Goal: Information Seeking & Learning: Check status

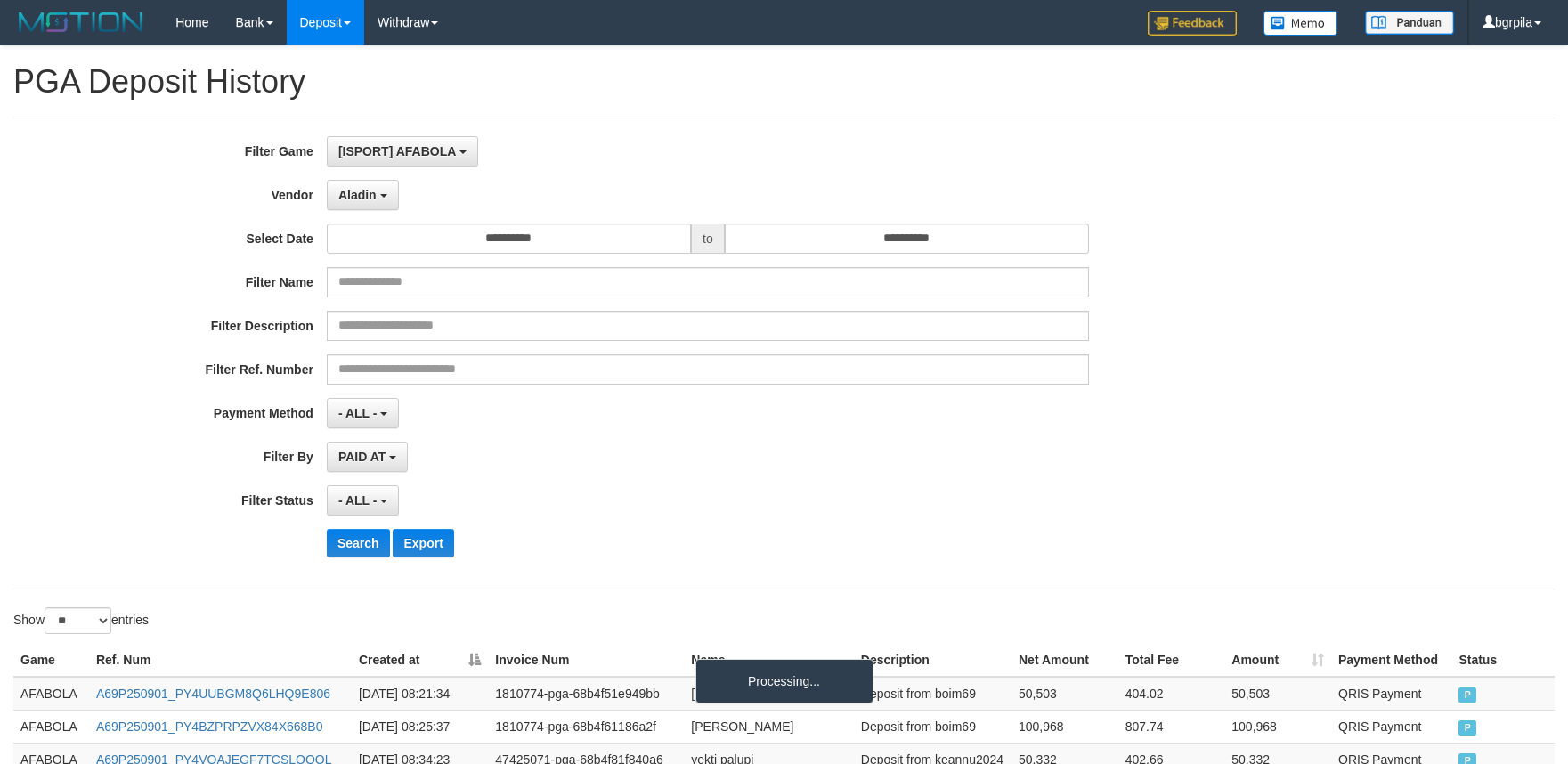
select select "**********"
select select "**"
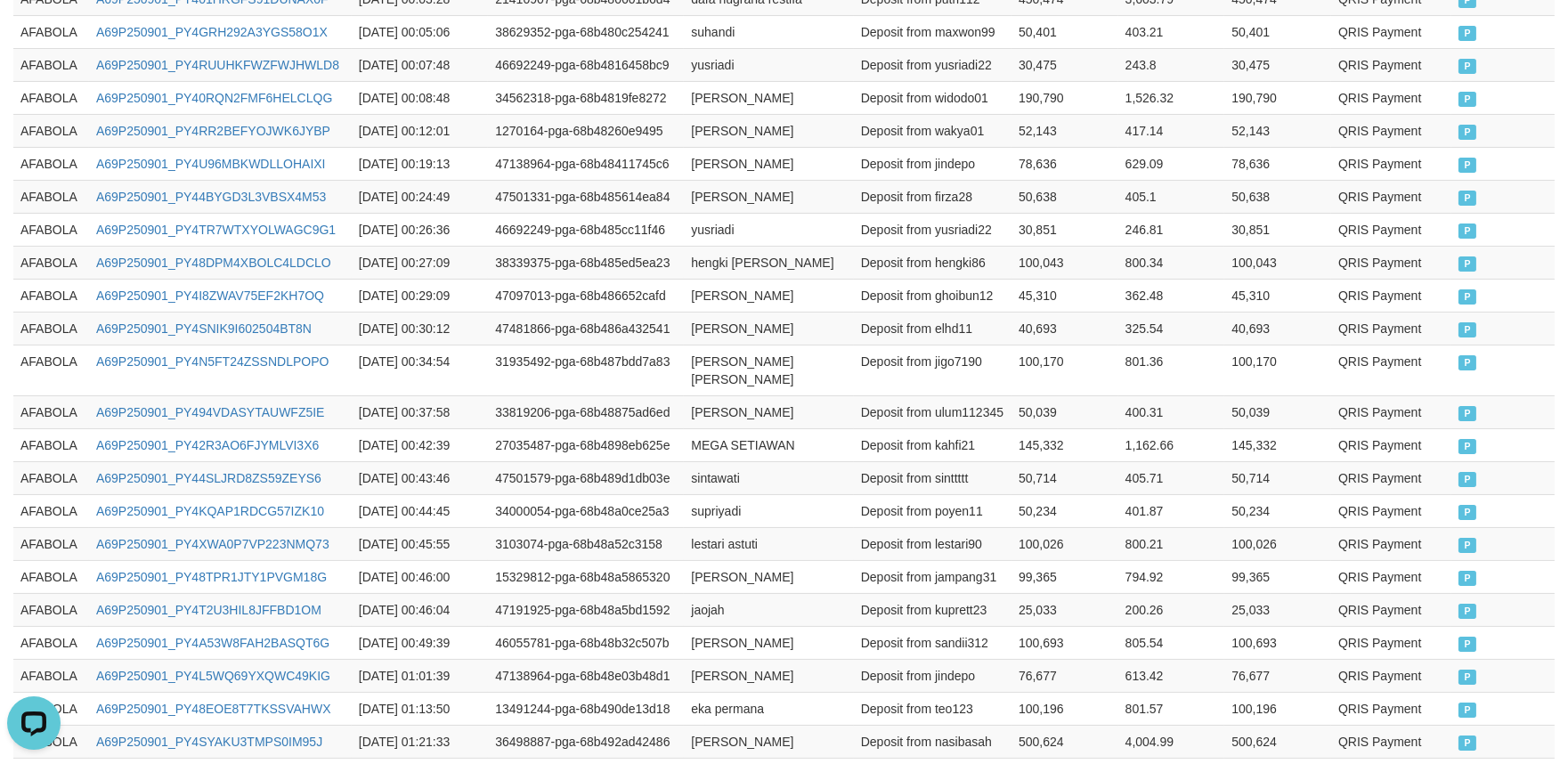
scroll to position [913, 0]
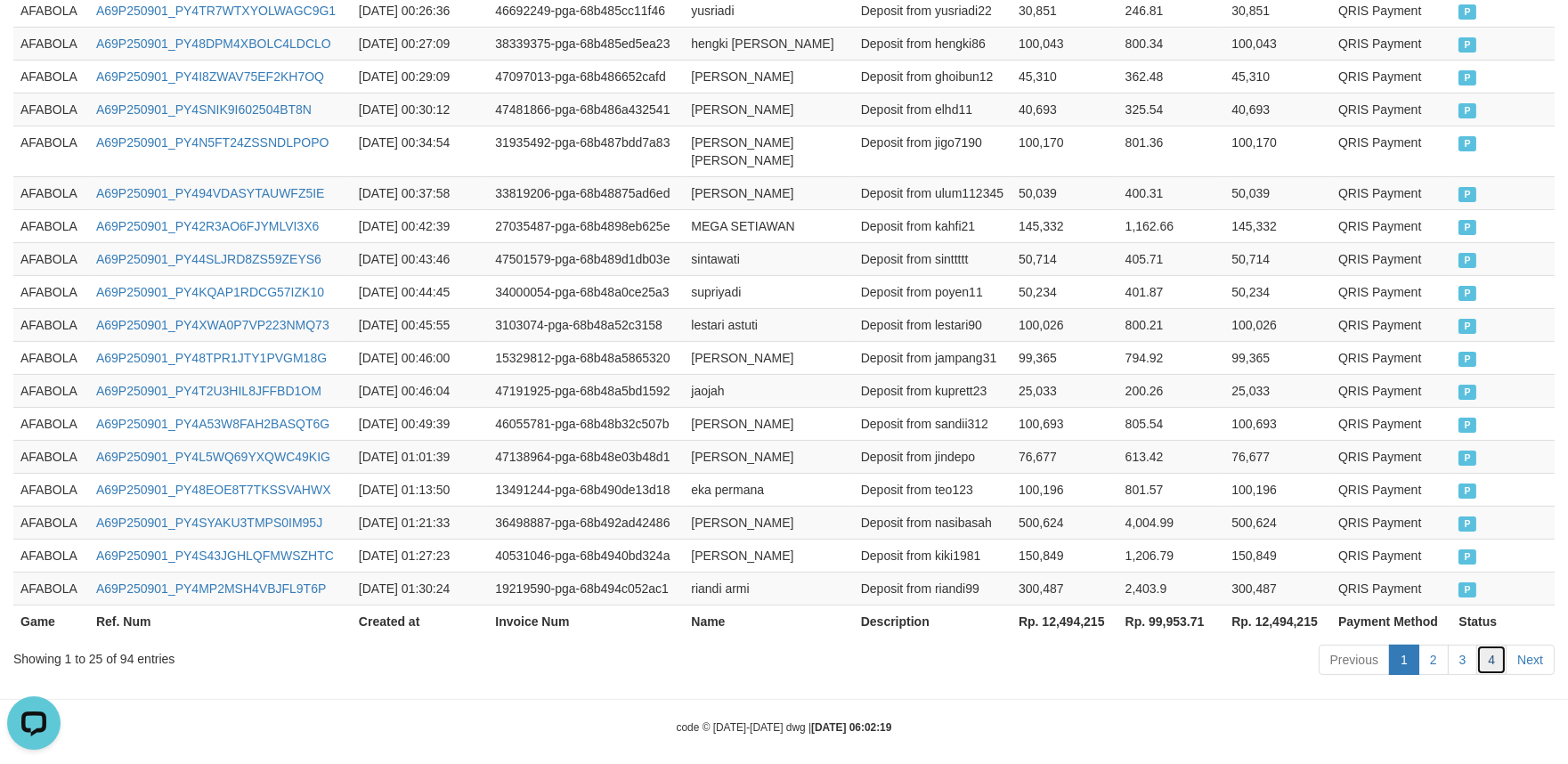
click at [1501, 645] on link "4" at bounding box center [1491, 660] width 30 height 30
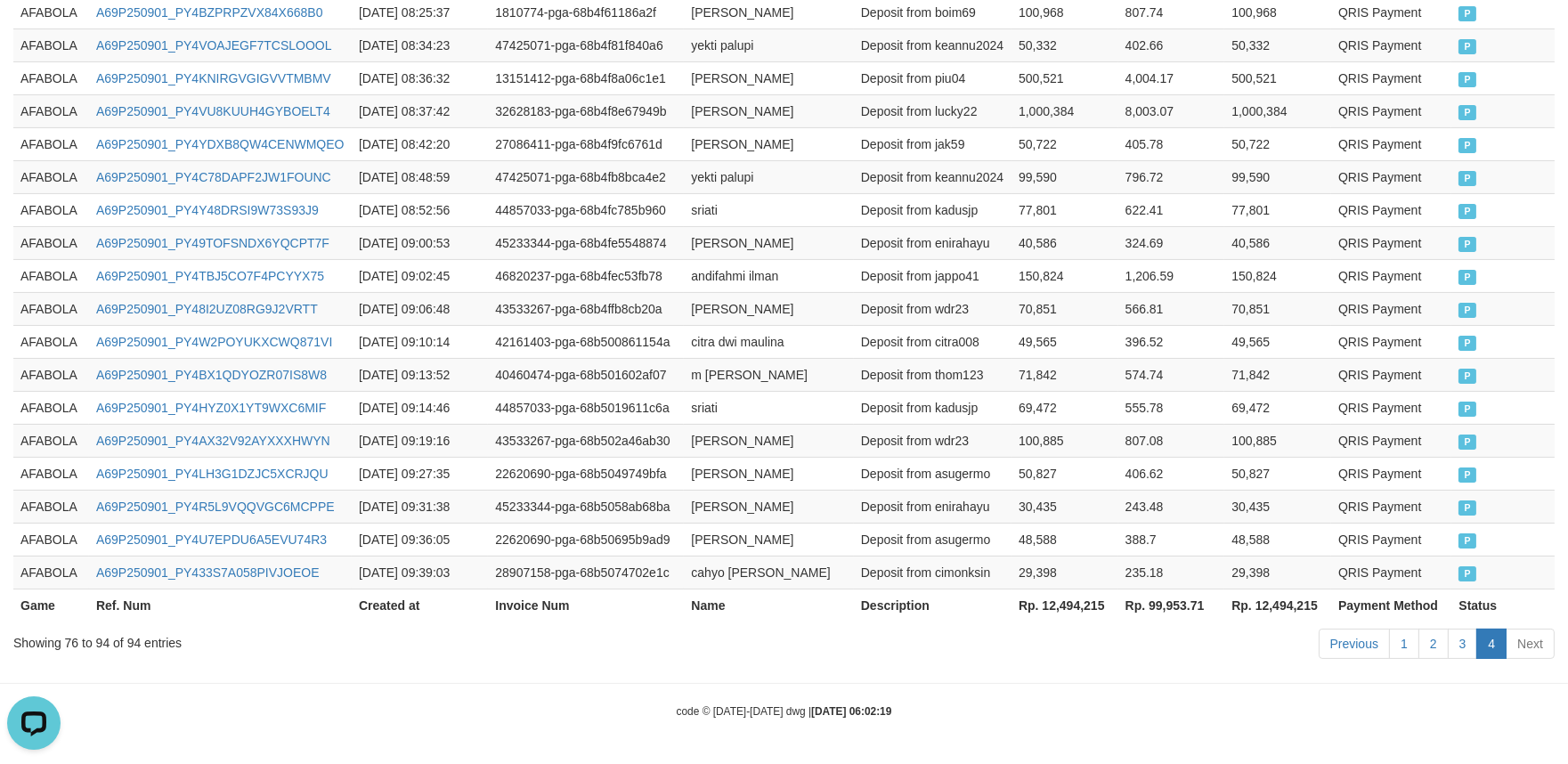
click at [993, 469] on td "Deposit from asugermo" at bounding box center [933, 473] width 157 height 33
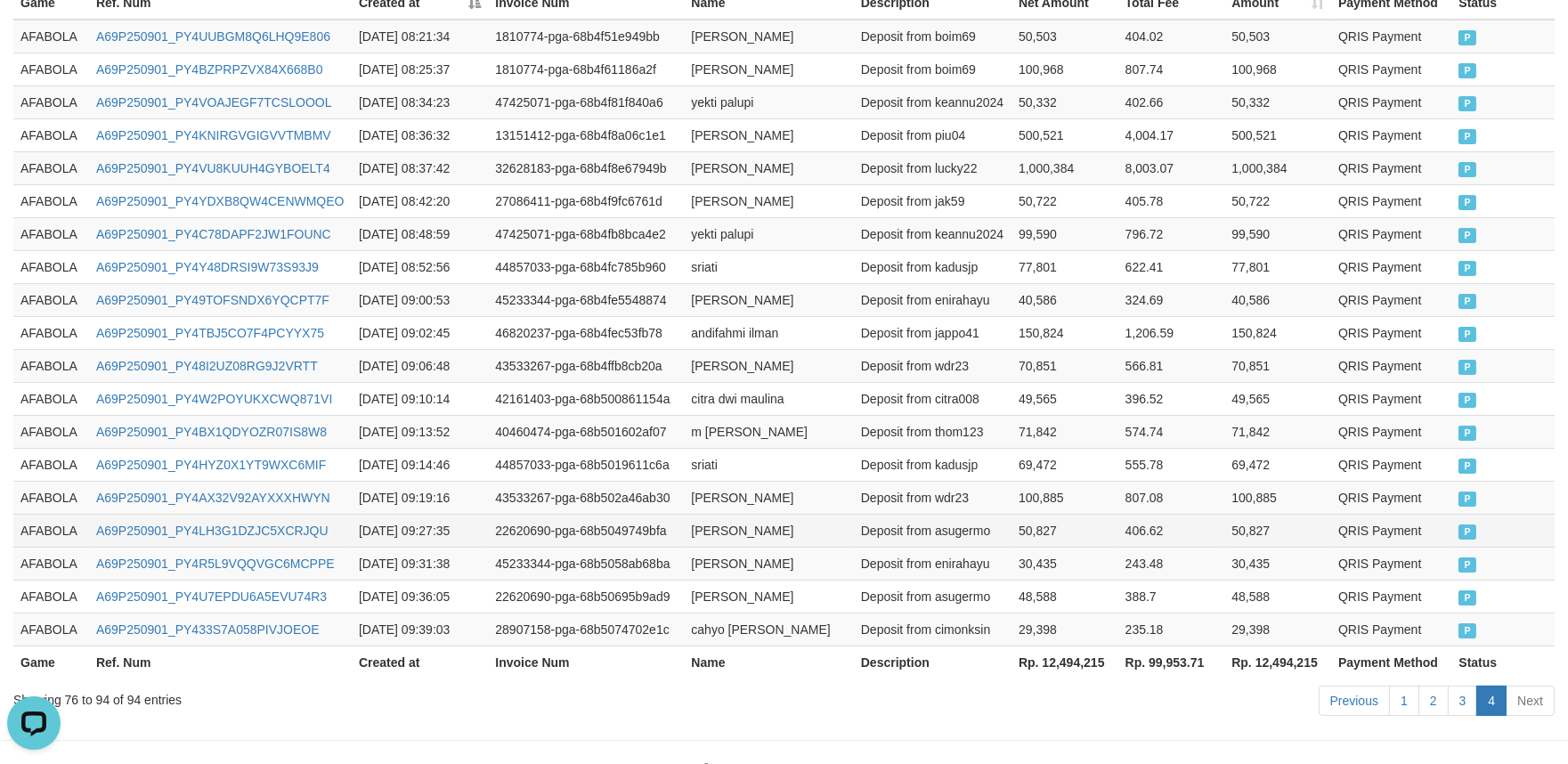
scroll to position [716, 0]
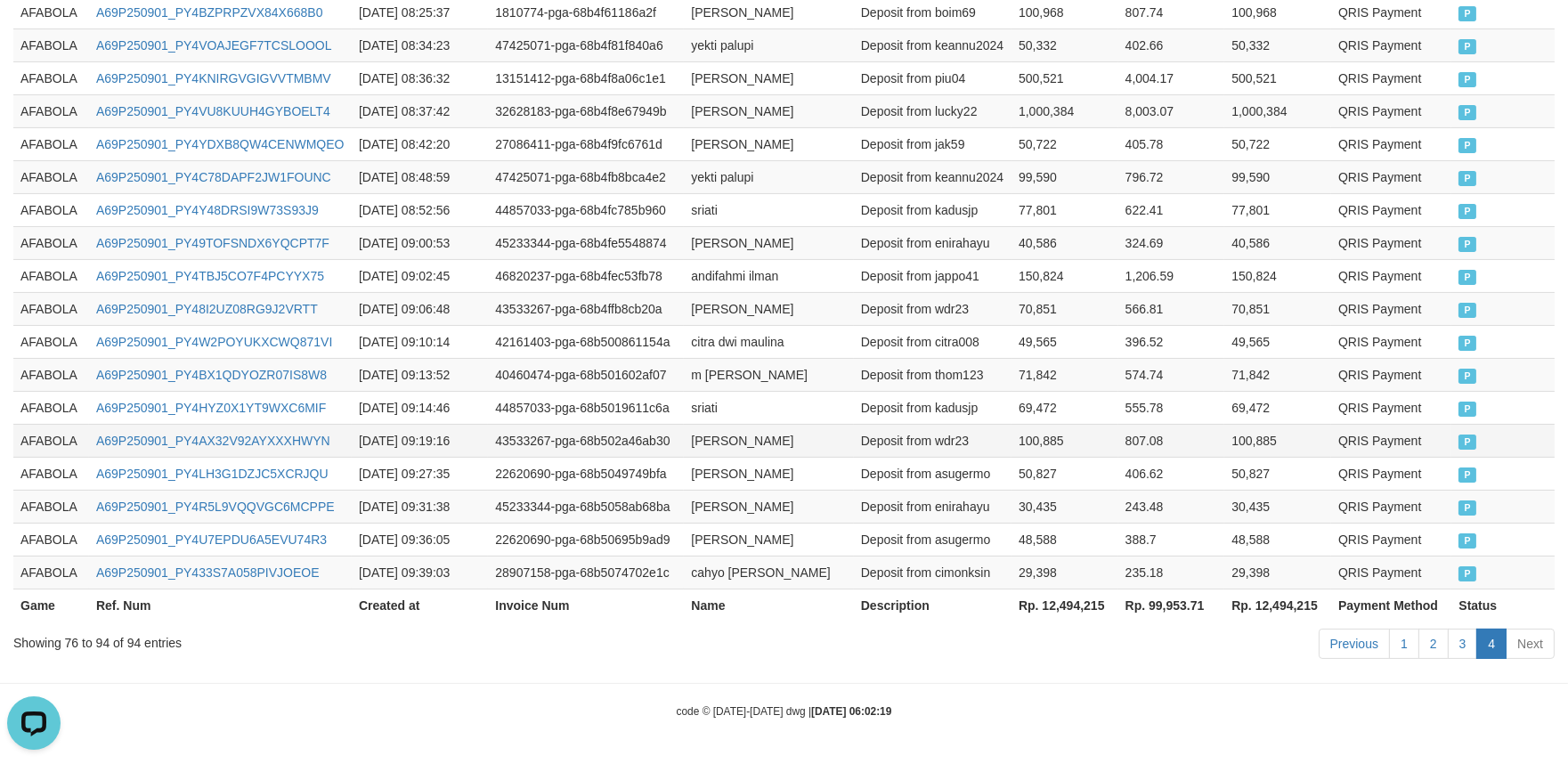
click at [849, 443] on td "[PERSON_NAME]" at bounding box center [769, 440] width 169 height 33
click at [1475, 651] on link "3" at bounding box center [1464, 644] width 30 height 30
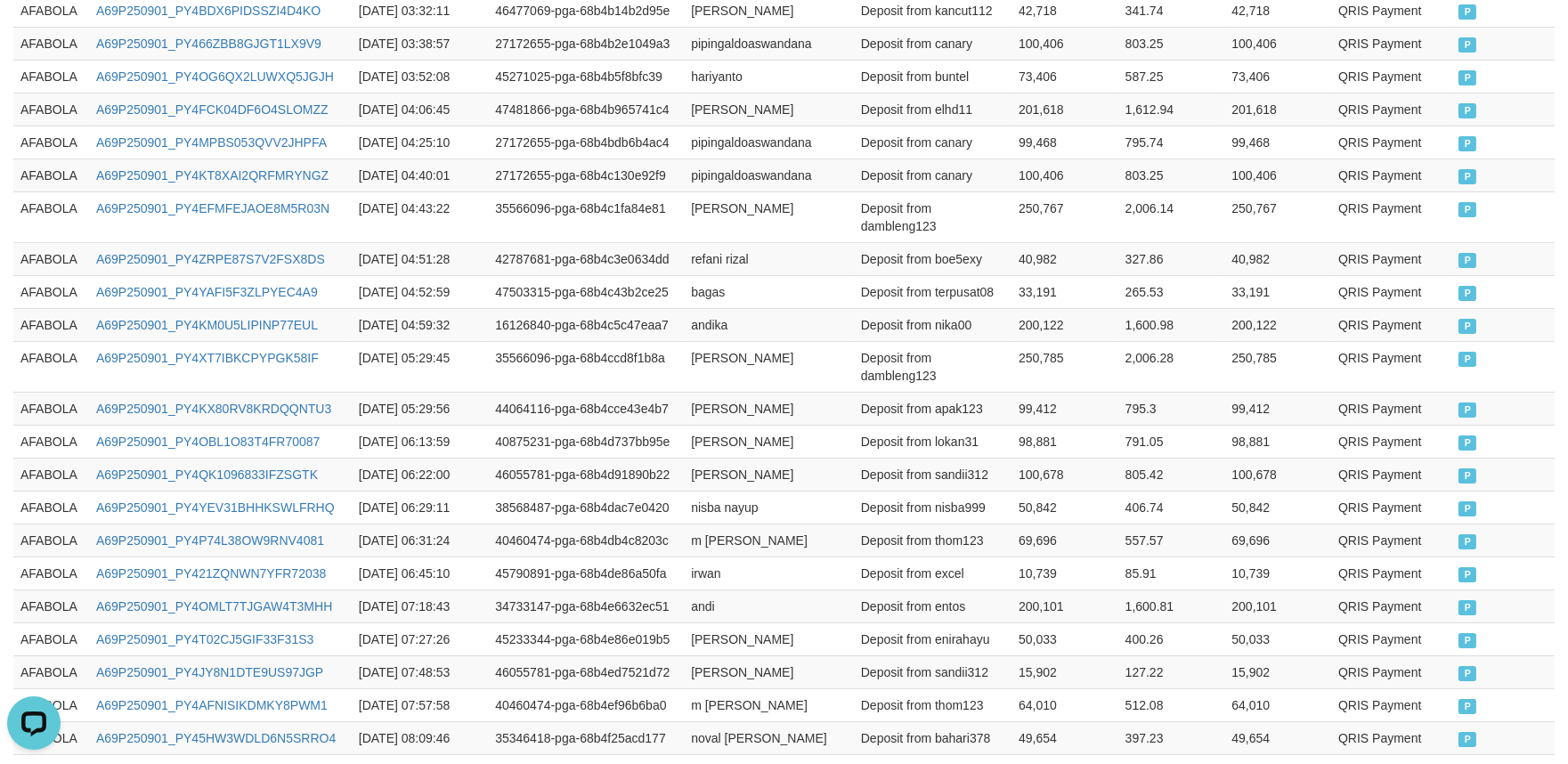
scroll to position [949, 0]
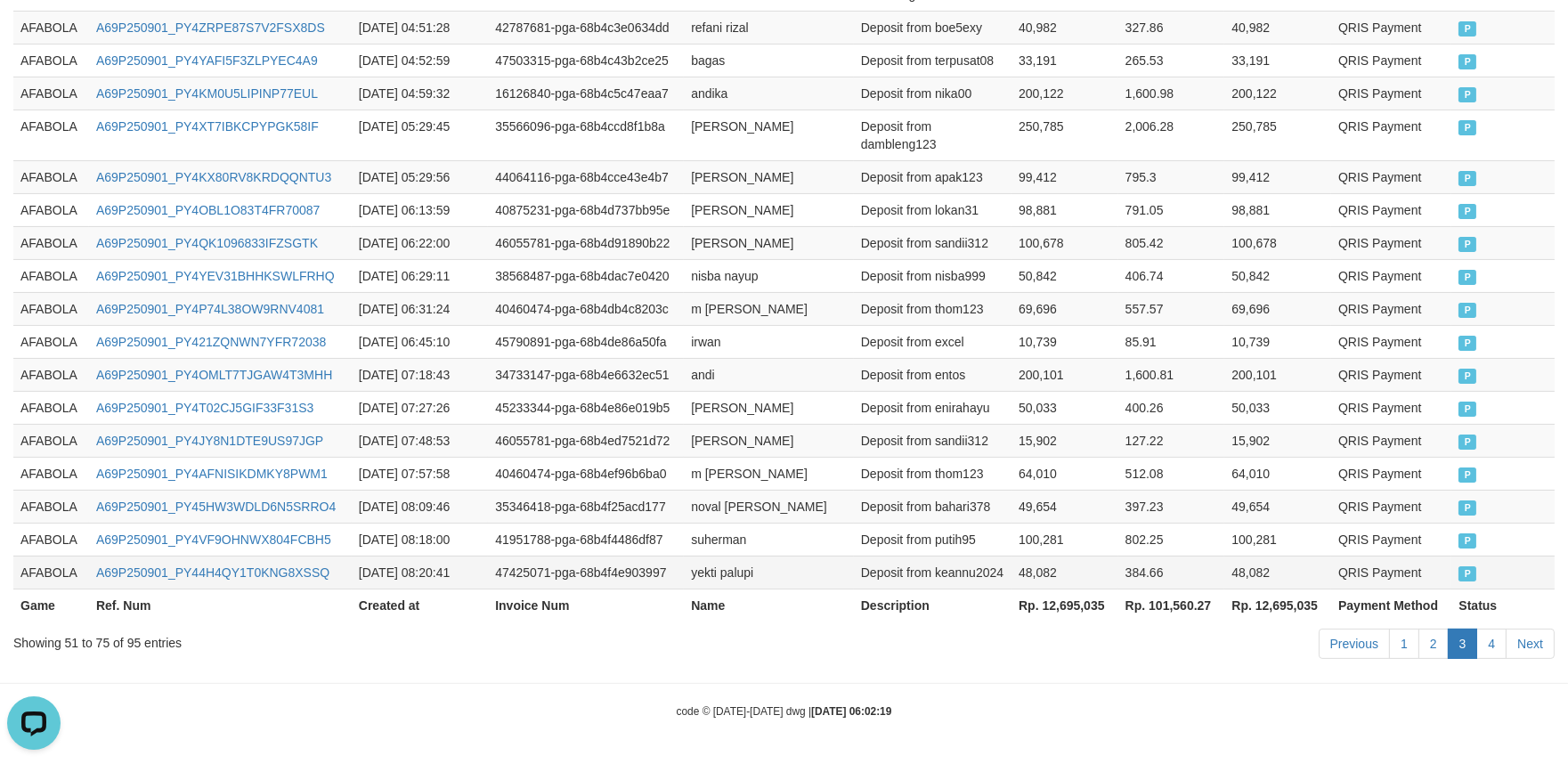
click at [1269, 571] on td "48,082" at bounding box center [1277, 572] width 106 height 33
click at [59, 496] on td "AFABOLA" at bounding box center [51, 505] width 76 height 33
click at [13, 505] on td "AFABOLA" at bounding box center [51, 505] width 76 height 33
drag, startPoint x: 13, startPoint y: 505, endPoint x: 66, endPoint y: 508, distance: 53.1
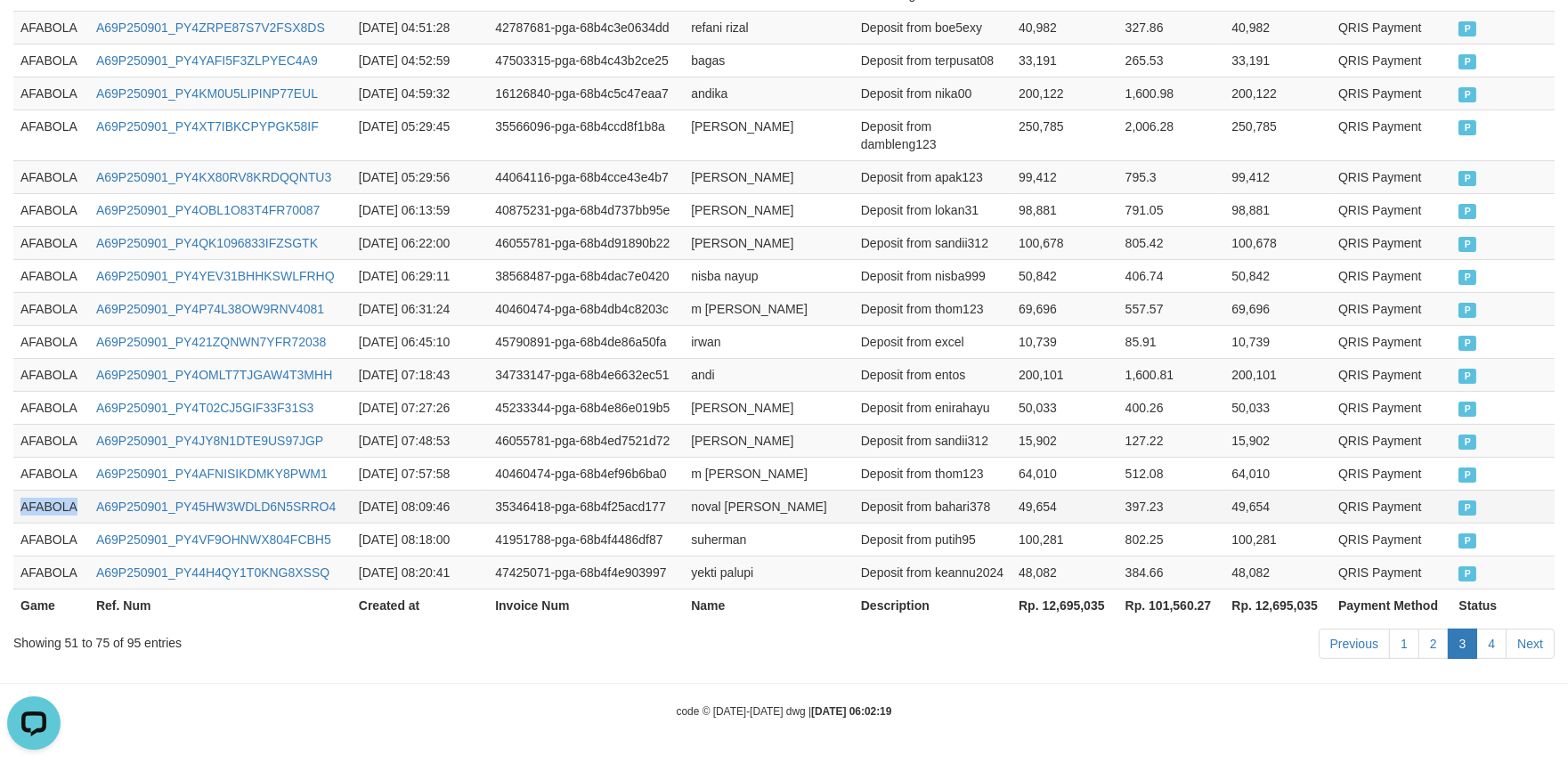
click at [15, 505] on td "AFABOLA" at bounding box center [51, 505] width 76 height 33
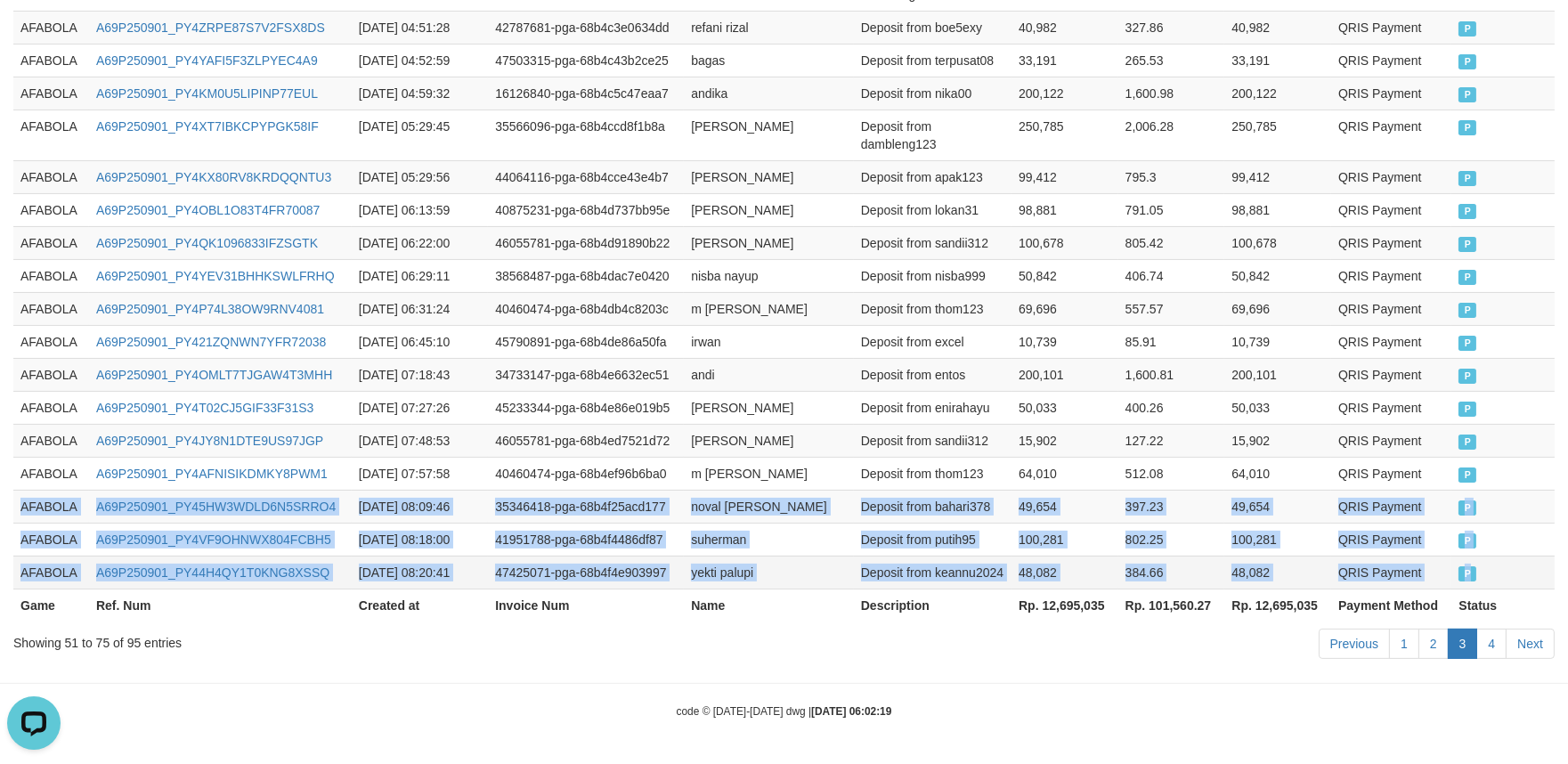
click at [1493, 582] on td "P" at bounding box center [1503, 572] width 103 height 33
copy tbody "AFABOLA A69P250901_PY45HW3WDLD6N5SRRO4 [DATE] 08:09:46 35346418-pga-68b4f25acd1…"
click at [1502, 645] on link "4" at bounding box center [1491, 644] width 30 height 30
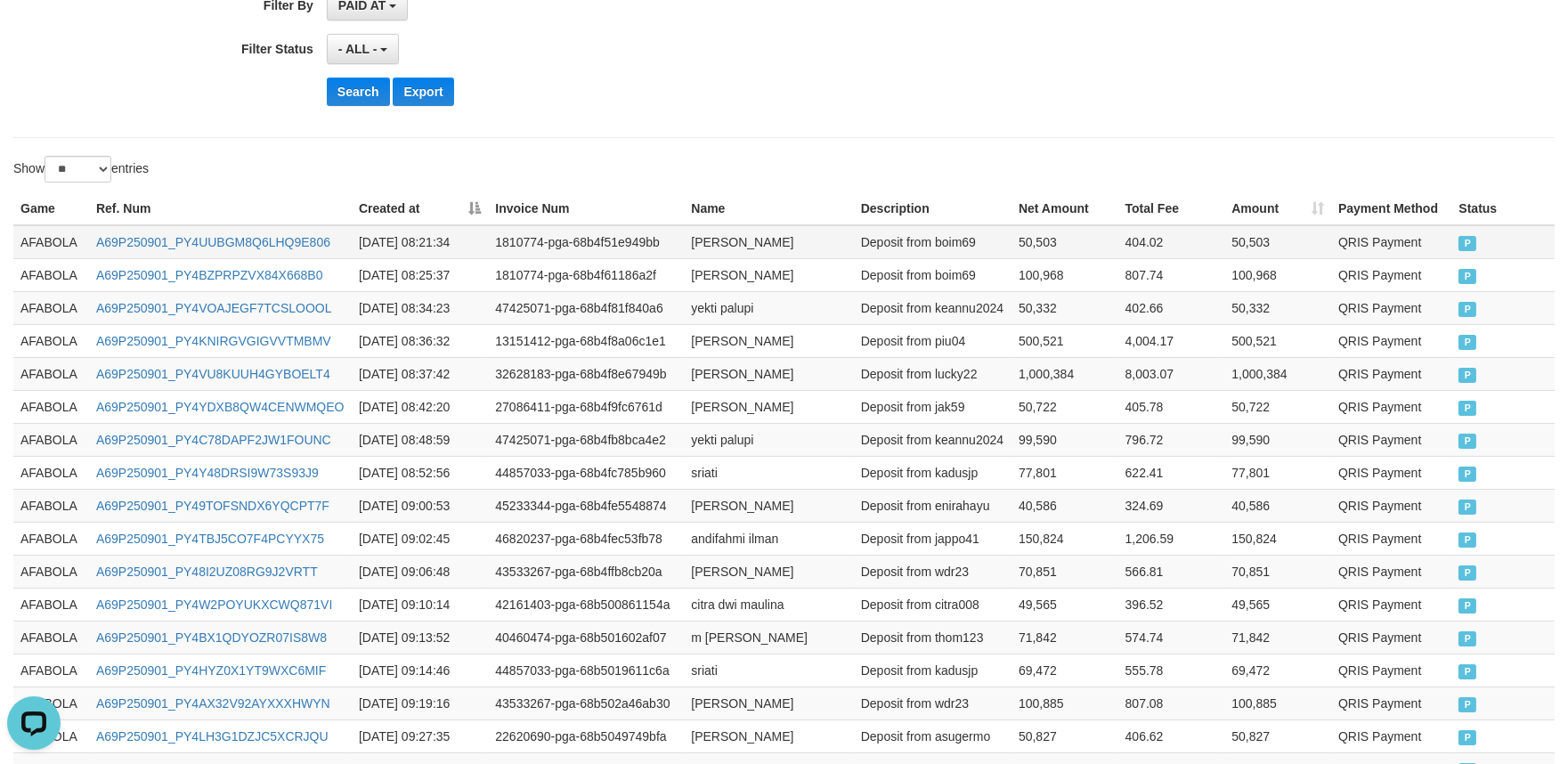
click at [55, 236] on td "AFABOLA" at bounding box center [51, 242] width 76 height 34
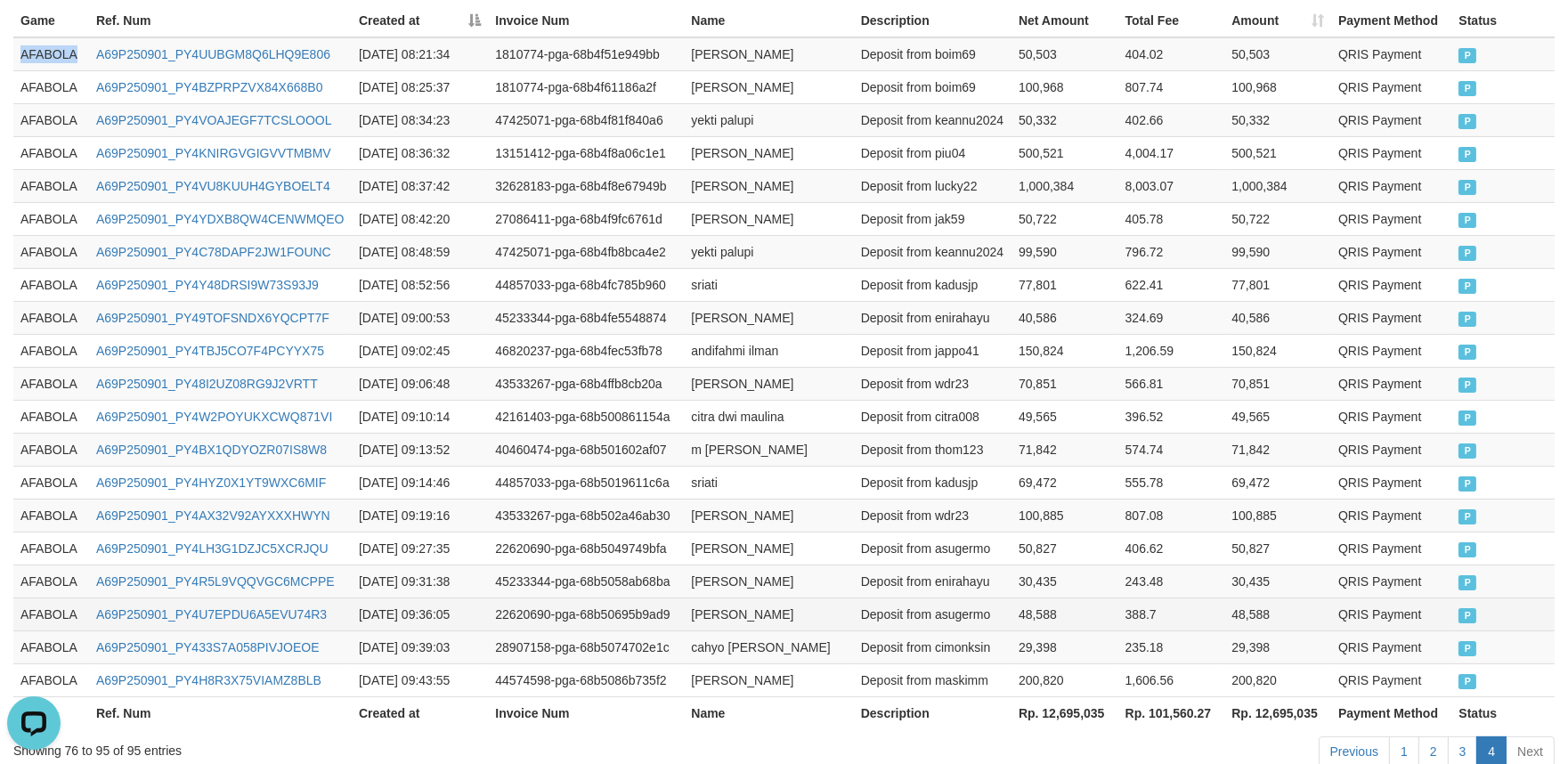
scroll to position [749, 0]
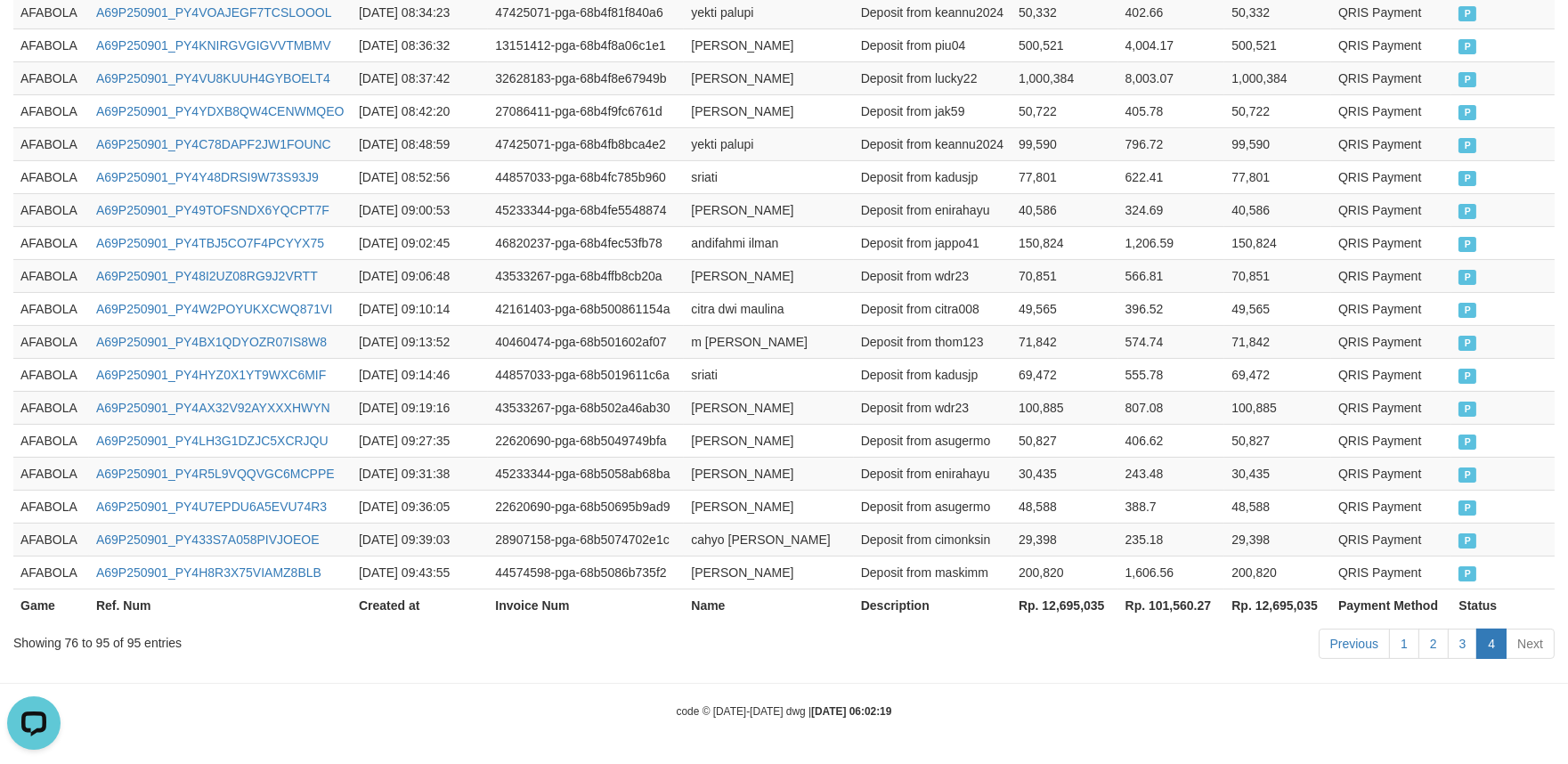
click at [1546, 602] on th "Status" at bounding box center [1503, 605] width 103 height 33
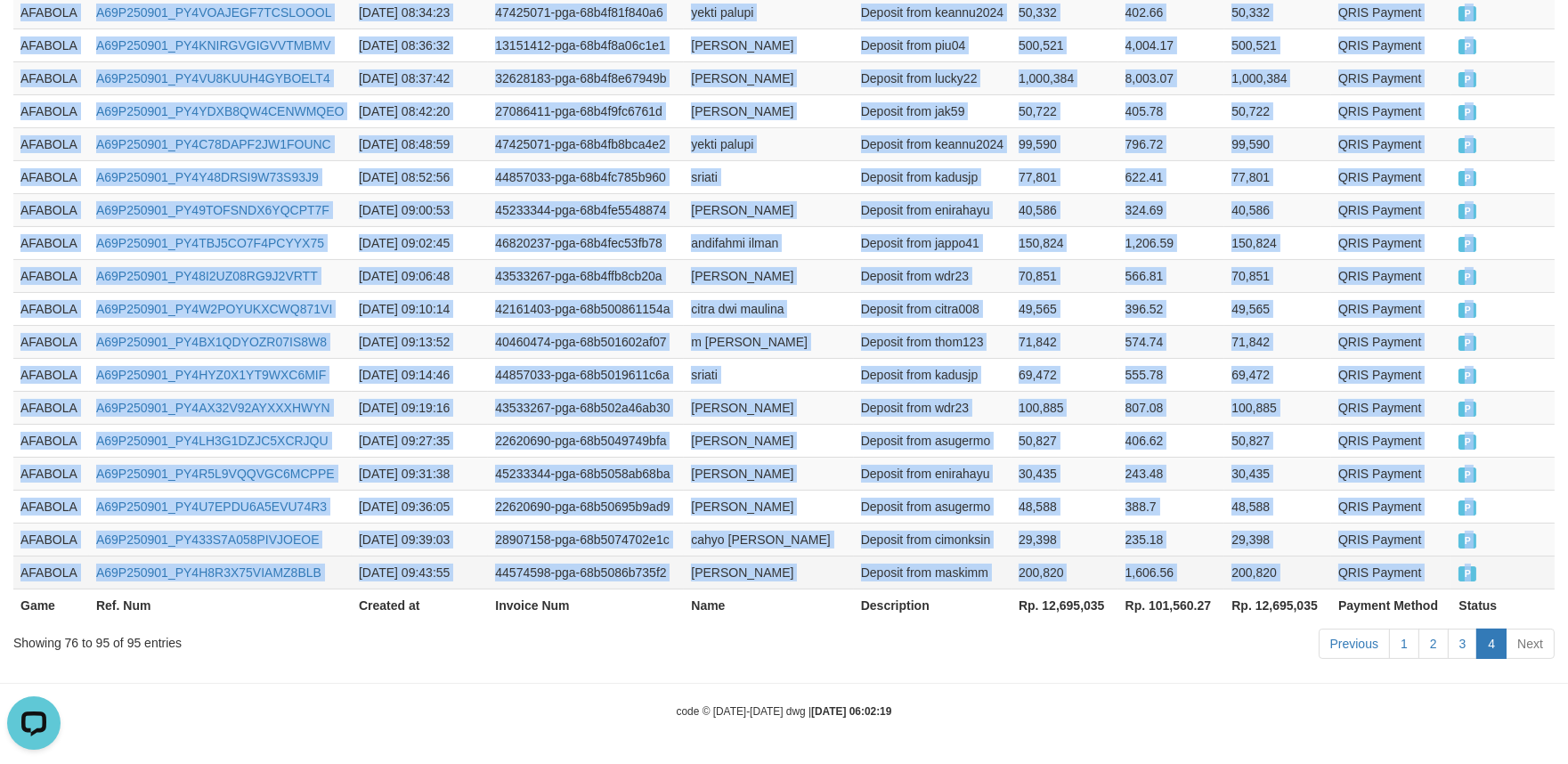
click at [1515, 572] on td "P" at bounding box center [1503, 572] width 103 height 33
copy tbody "AFABOLA A69P250901_PY4UUBGM8Q6LHQ9E806 [DATE] 08:21:34 1810774-pga-68b4f51e949b…"
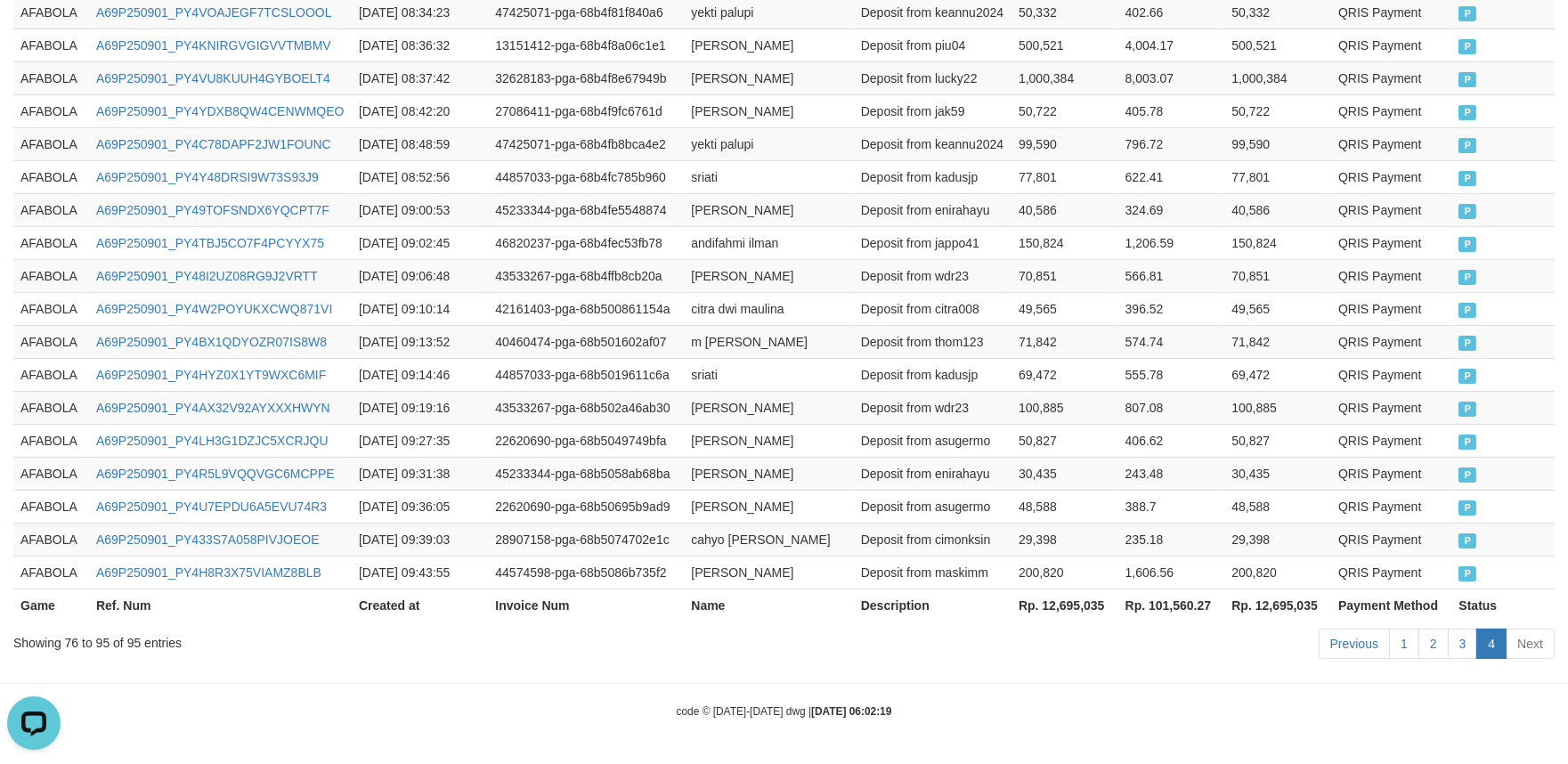
click at [796, 761] on body "Toggle navigation Home Bank Account List Load By Website Group [ISPORT] AFABOLA…" at bounding box center [784, 8] width 1568 height 1511
click at [1187, 717] on div "code © [DATE]-[DATE] dwg | [DATE] 06:02:19" at bounding box center [784, 710] width 1568 height 18
click at [1136, 652] on div "Previous 1 2 3 4 Next" at bounding box center [1111, 646] width 888 height 38
click at [1454, 649] on link "3" at bounding box center [1464, 644] width 30 height 30
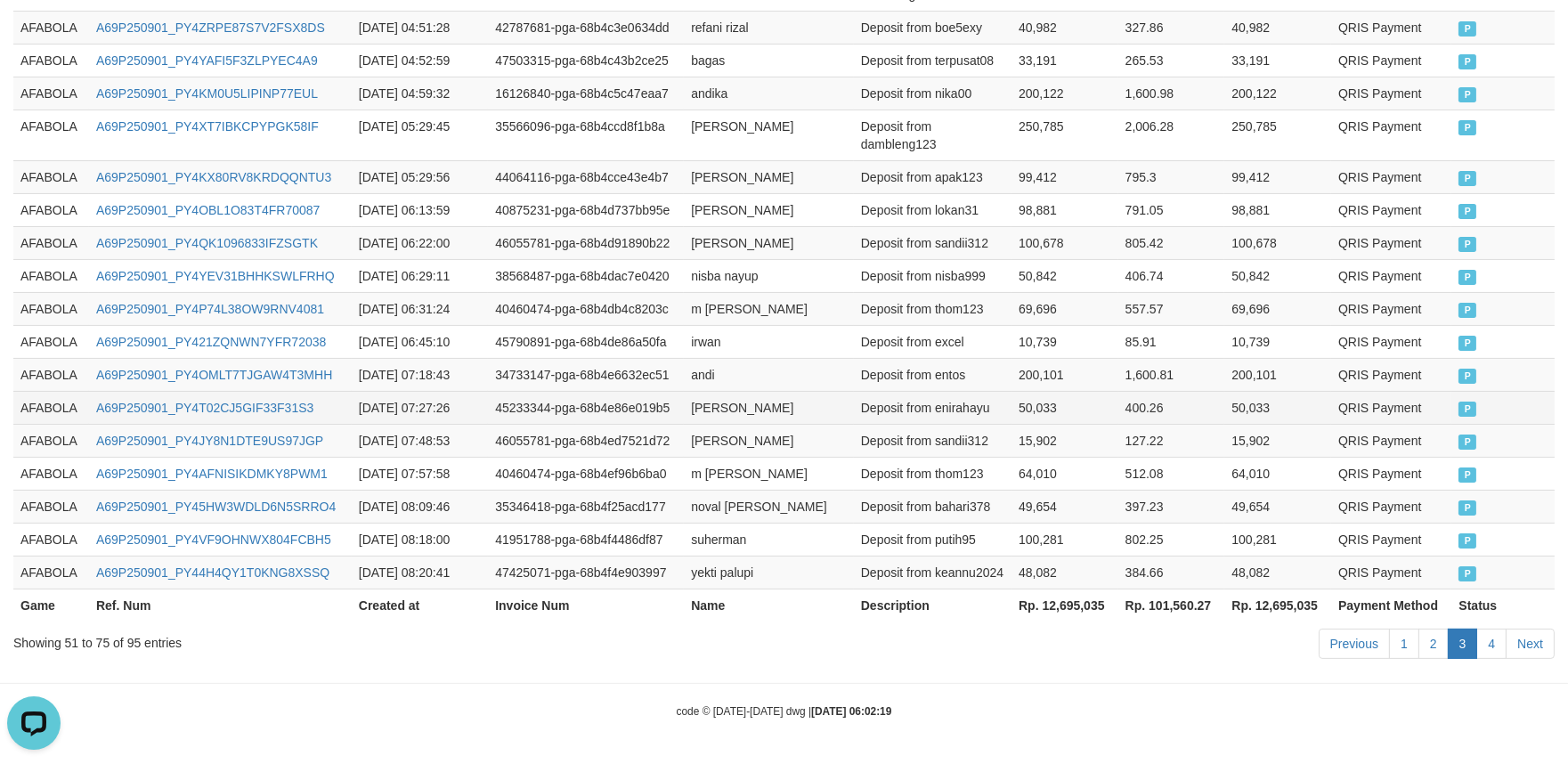
click at [1024, 412] on td "50,033" at bounding box center [1065, 407] width 106 height 33
click at [15, 383] on td "AFABOLA" at bounding box center [51, 374] width 76 height 33
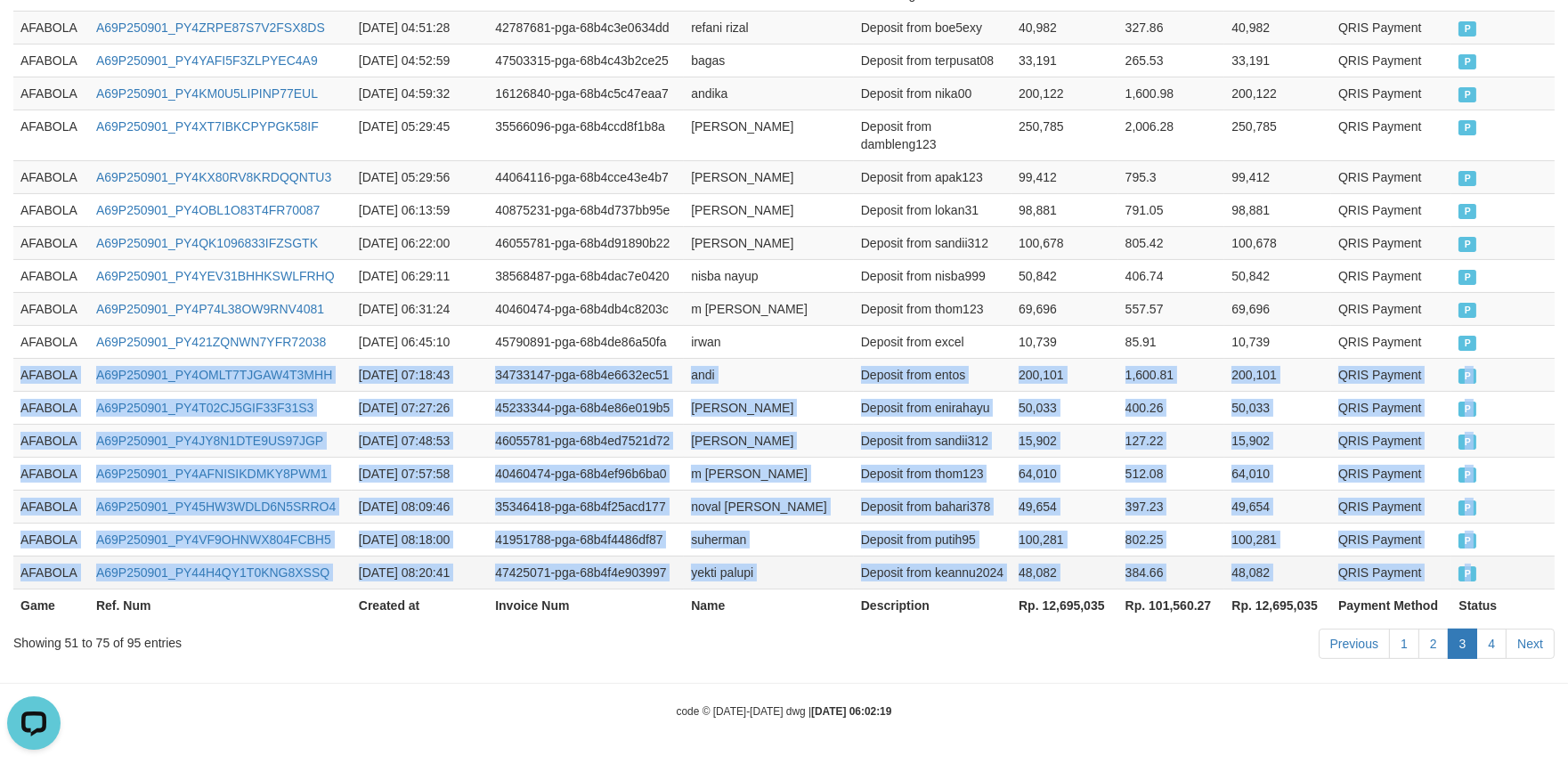
click at [1496, 557] on td "P" at bounding box center [1503, 572] width 103 height 33
copy tbody "AFABOLA A69P250901_PY4OMLT7TJGAW4T3MHH [DATE] 07:18:43 34733147-pga-68b4e6632ec…"
click at [1499, 646] on link "4" at bounding box center [1491, 644] width 30 height 30
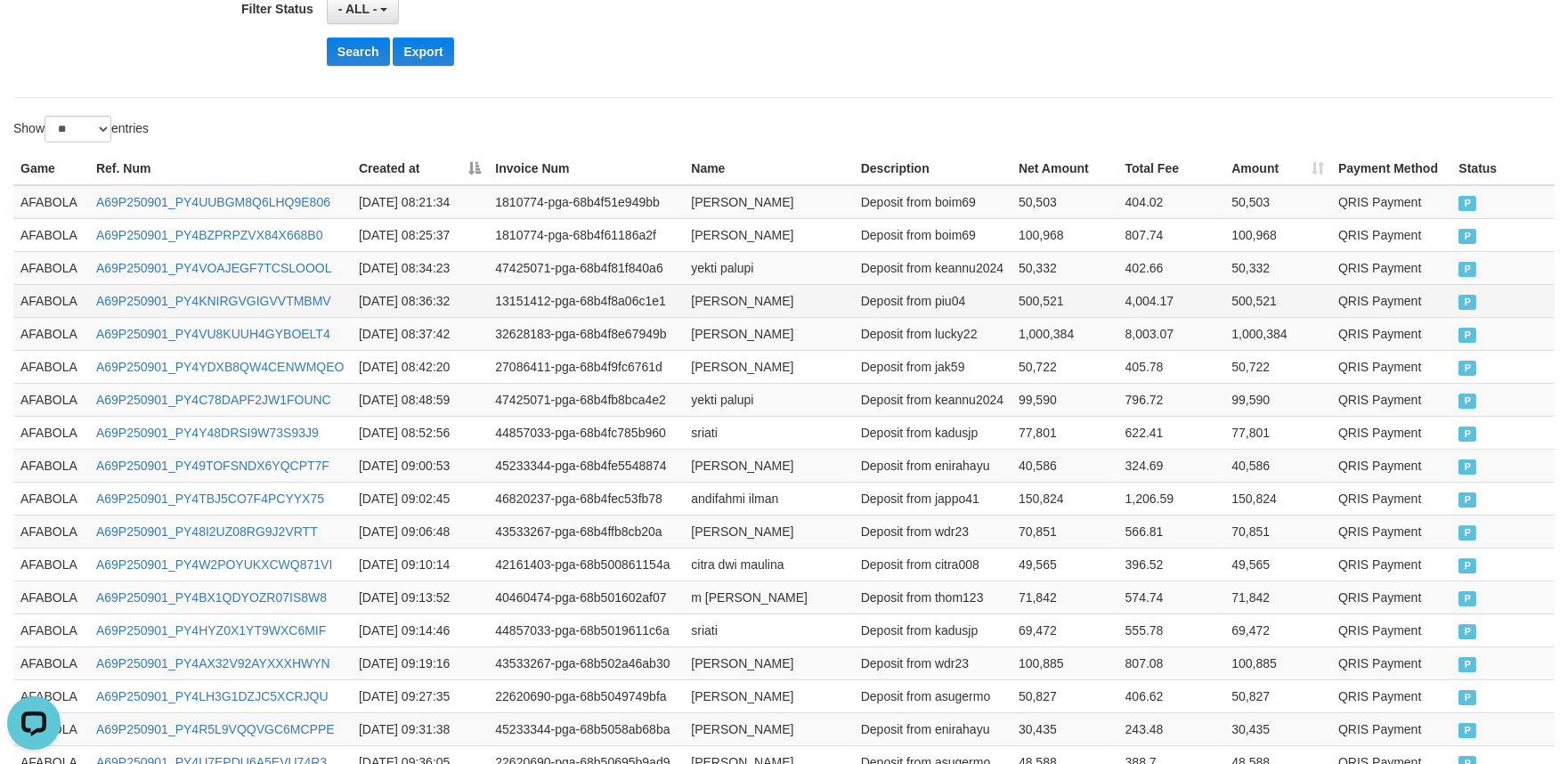
scroll to position [484, 0]
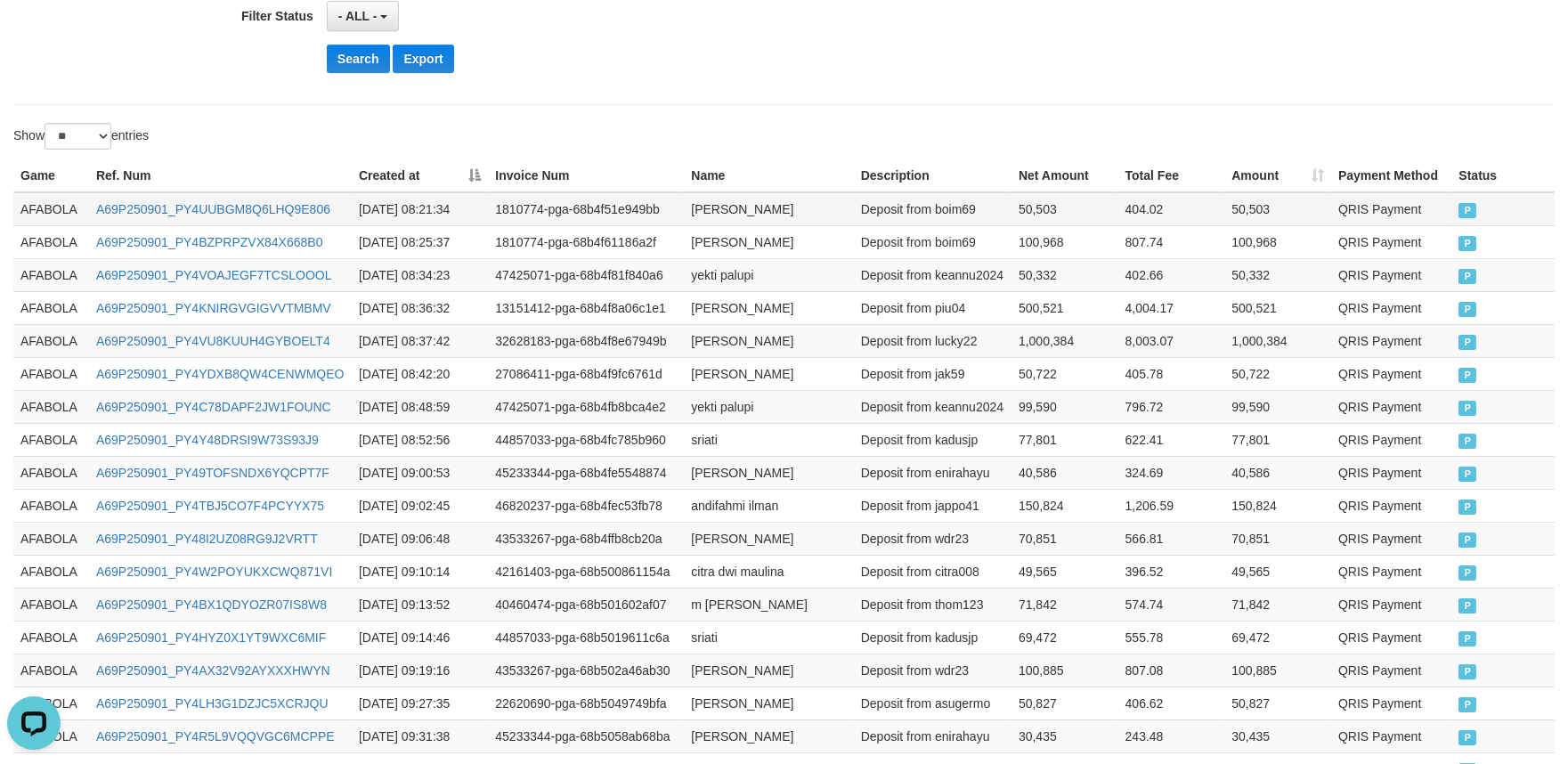
click at [64, 202] on td "AFABOLA" at bounding box center [51, 209] width 76 height 34
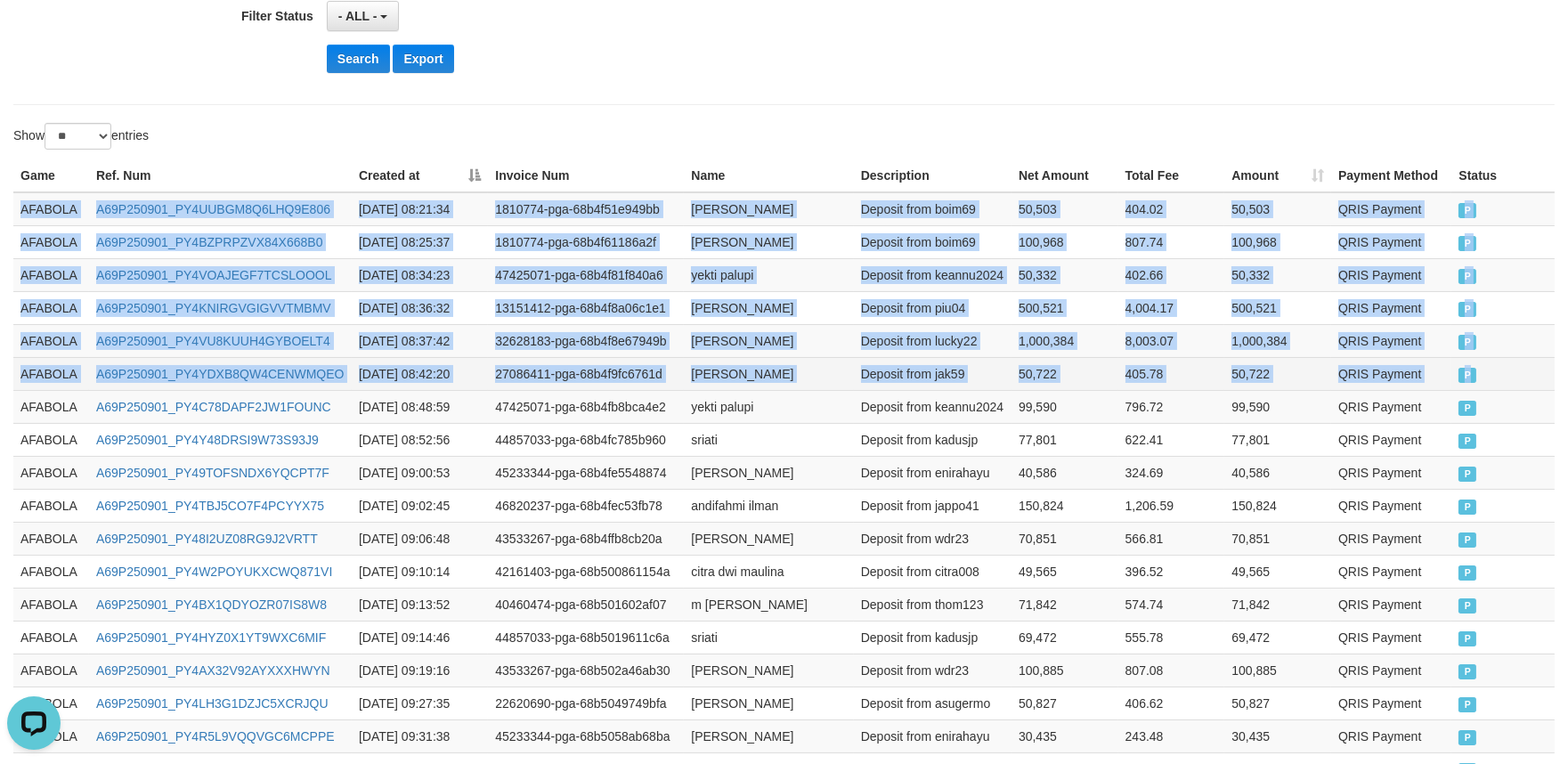
click at [1528, 370] on td "P" at bounding box center [1503, 373] width 103 height 33
copy tbody "AFABOLA A69P250901_PY4UUBGM8Q6LHQ9E806 [DATE] 08:21:34 1810774-pga-68b4f51e949b…"
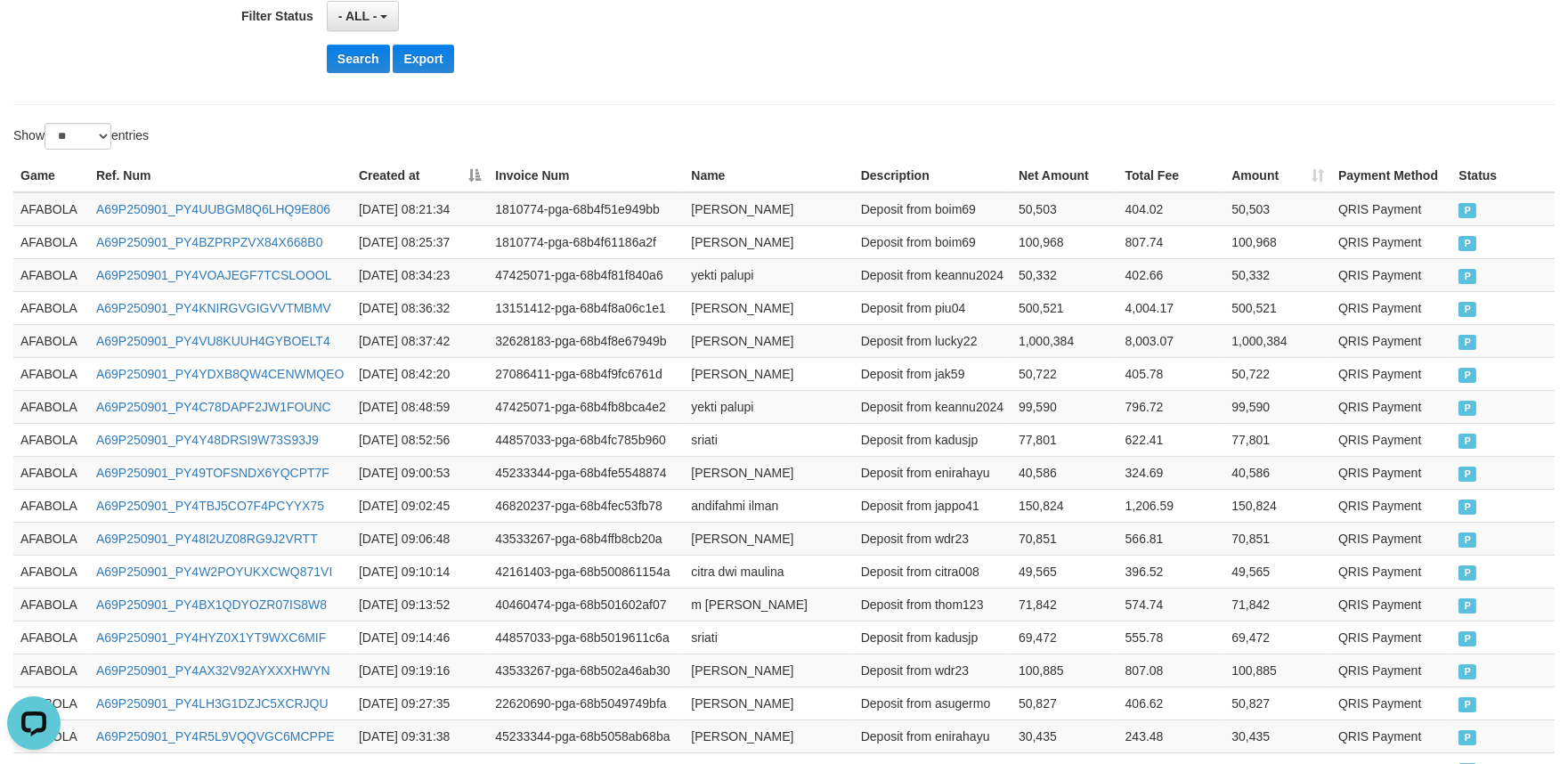
click at [1272, 69] on div "Search Export" at bounding box center [818, 59] width 981 height 29
click at [77, 411] on td "AFABOLA" at bounding box center [51, 406] width 76 height 33
click at [30, 411] on td "AFABOLA" at bounding box center [51, 406] width 76 height 33
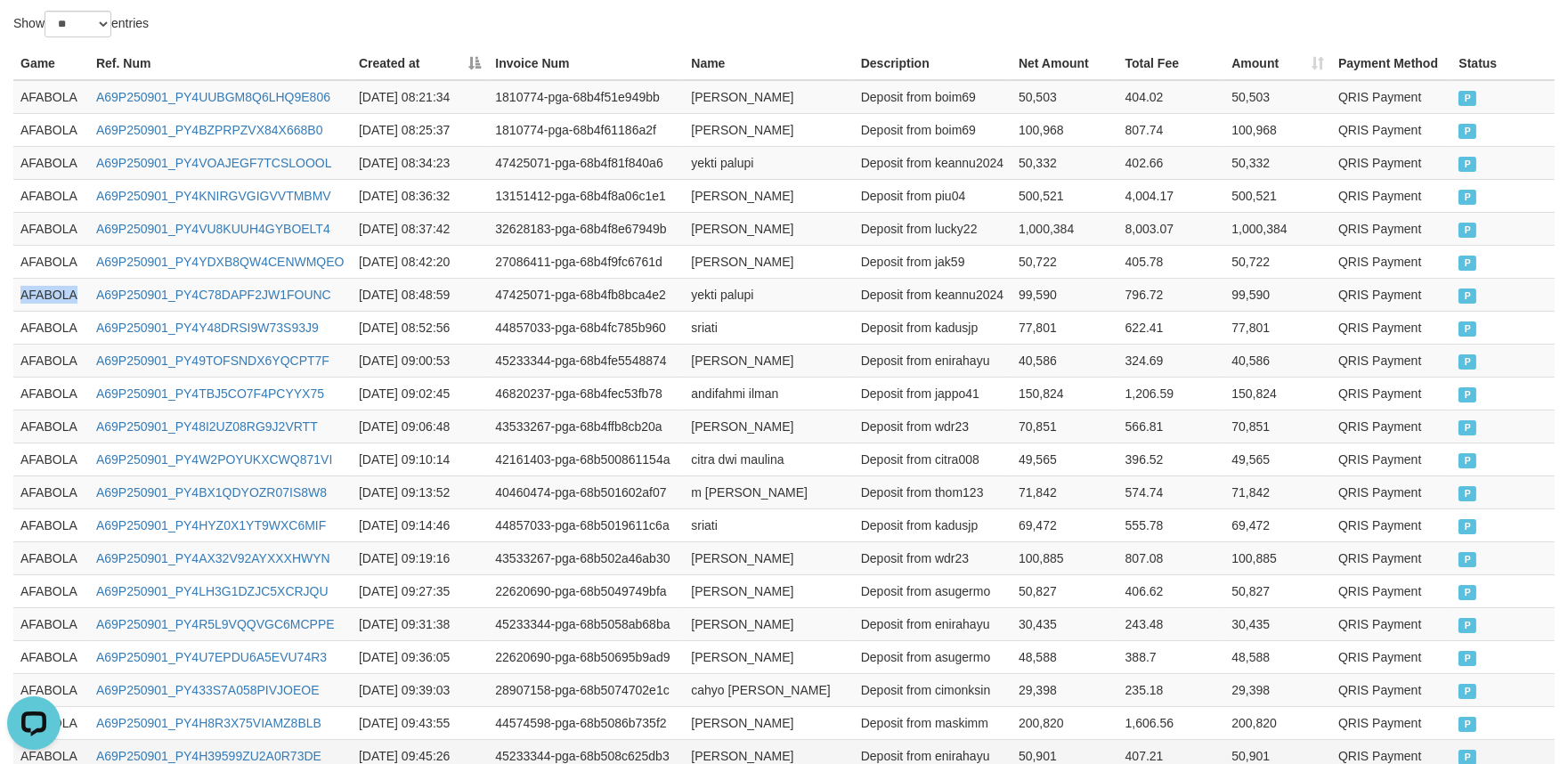
scroll to position [782, 0]
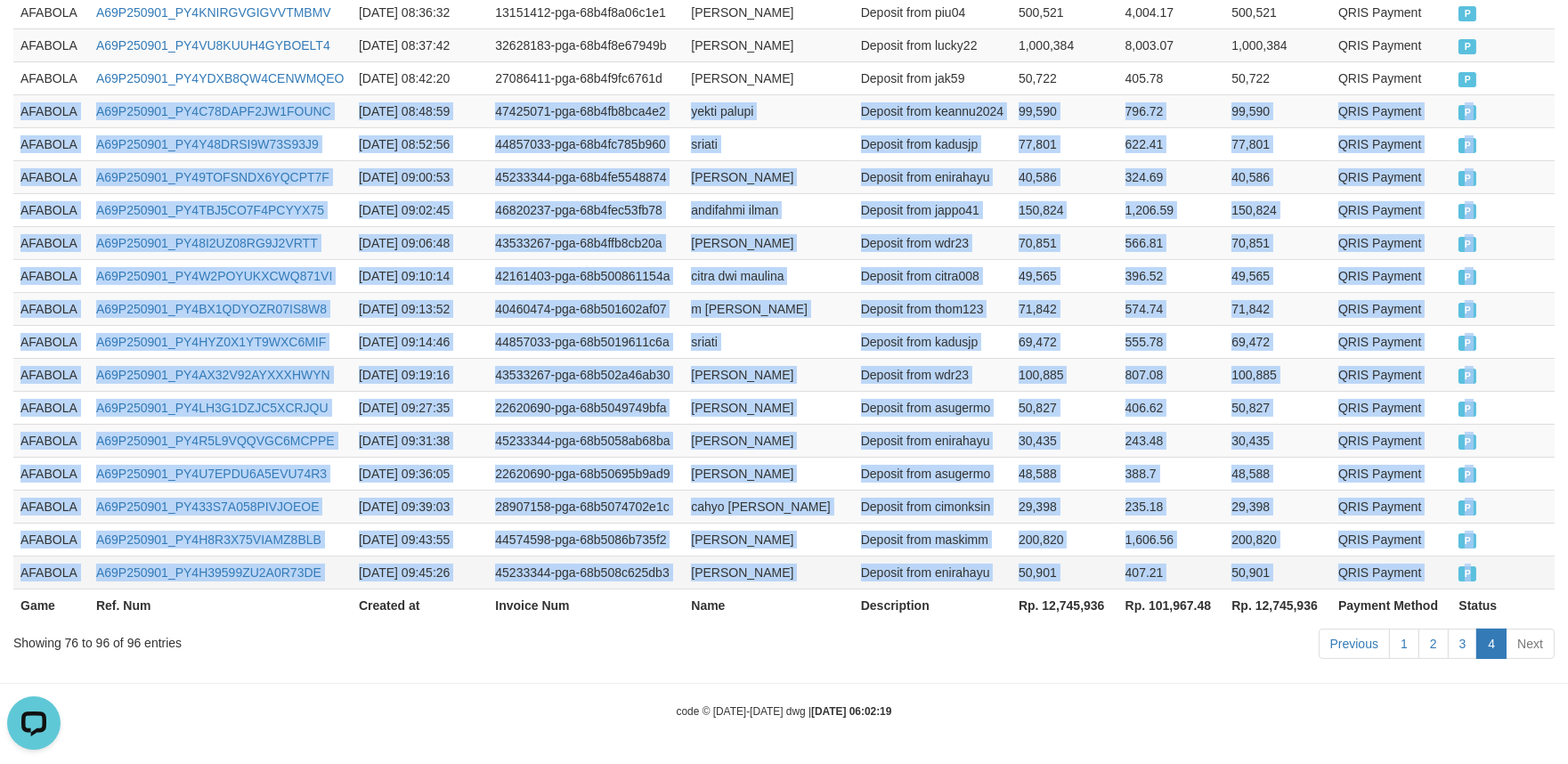
click at [1524, 562] on td "P" at bounding box center [1503, 572] width 103 height 33
copy tbody "AFABOLA A69P250901_PY4C78DAPF2JW1FOUNC [DATE] 08:48:59 47425071-pga-68b4fb8bca4…"
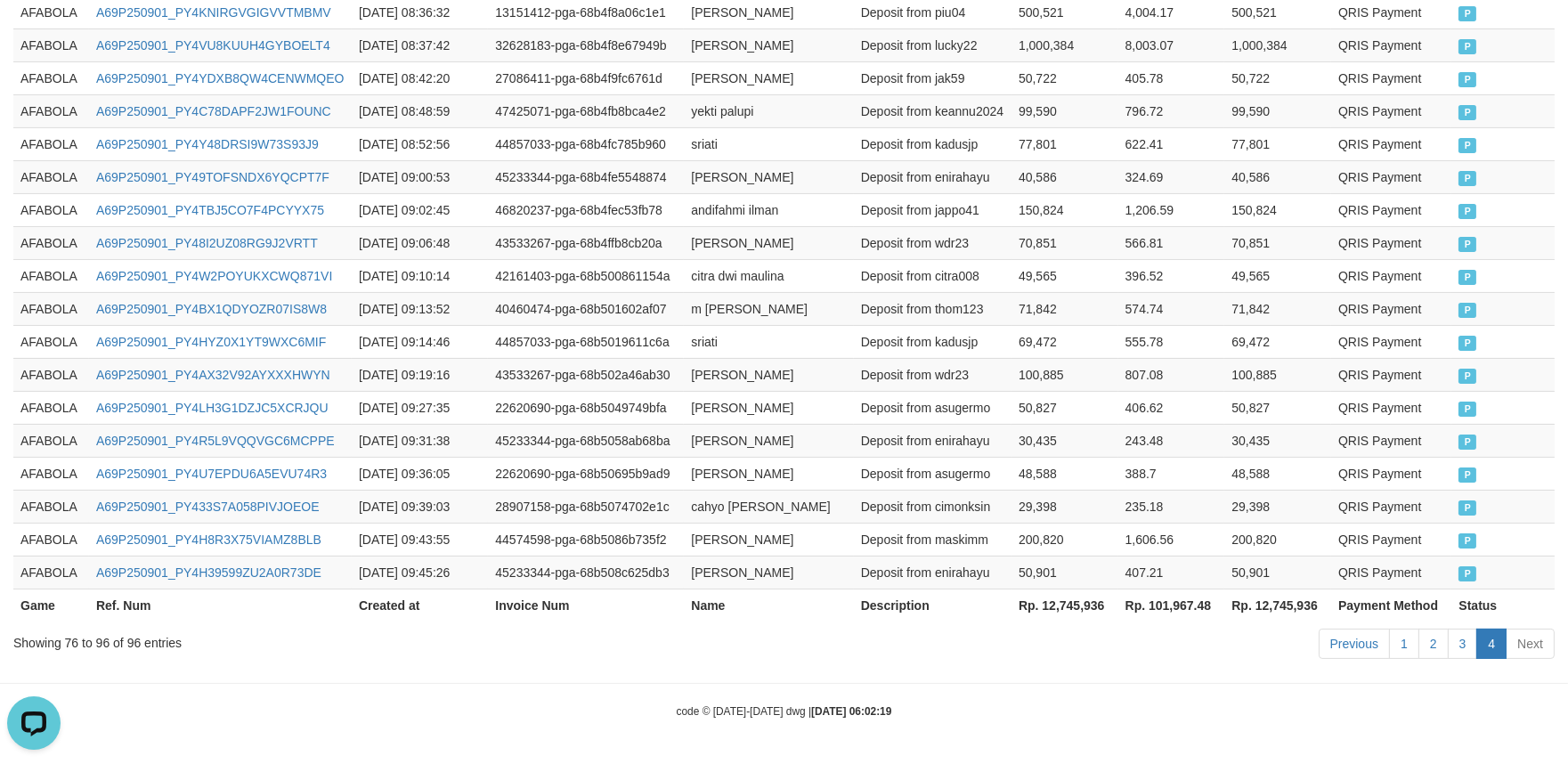
click at [1033, 647] on div "Previous 1 2 3 4 Next" at bounding box center [1111, 646] width 888 height 38
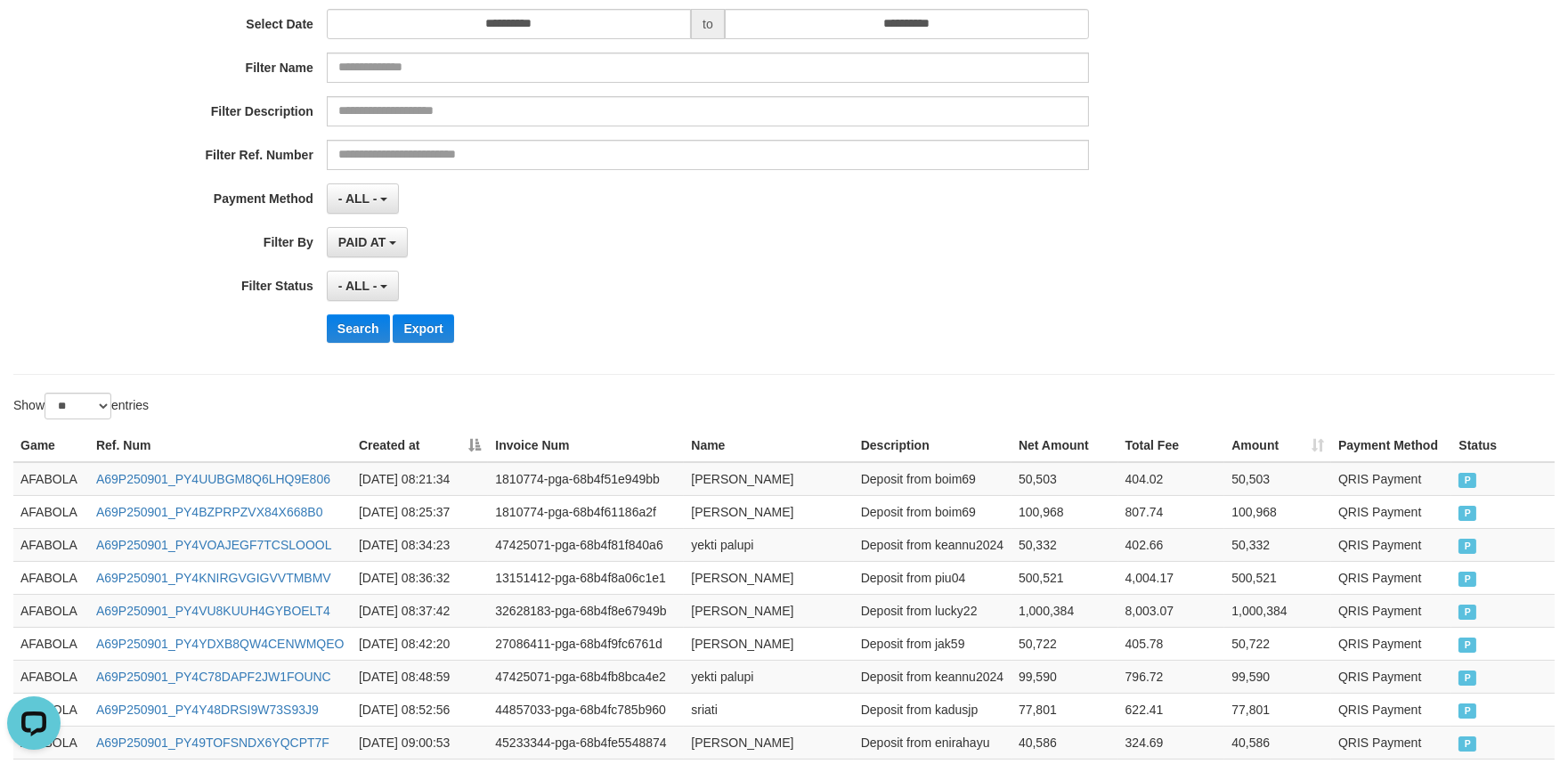
scroll to position [0, 0]
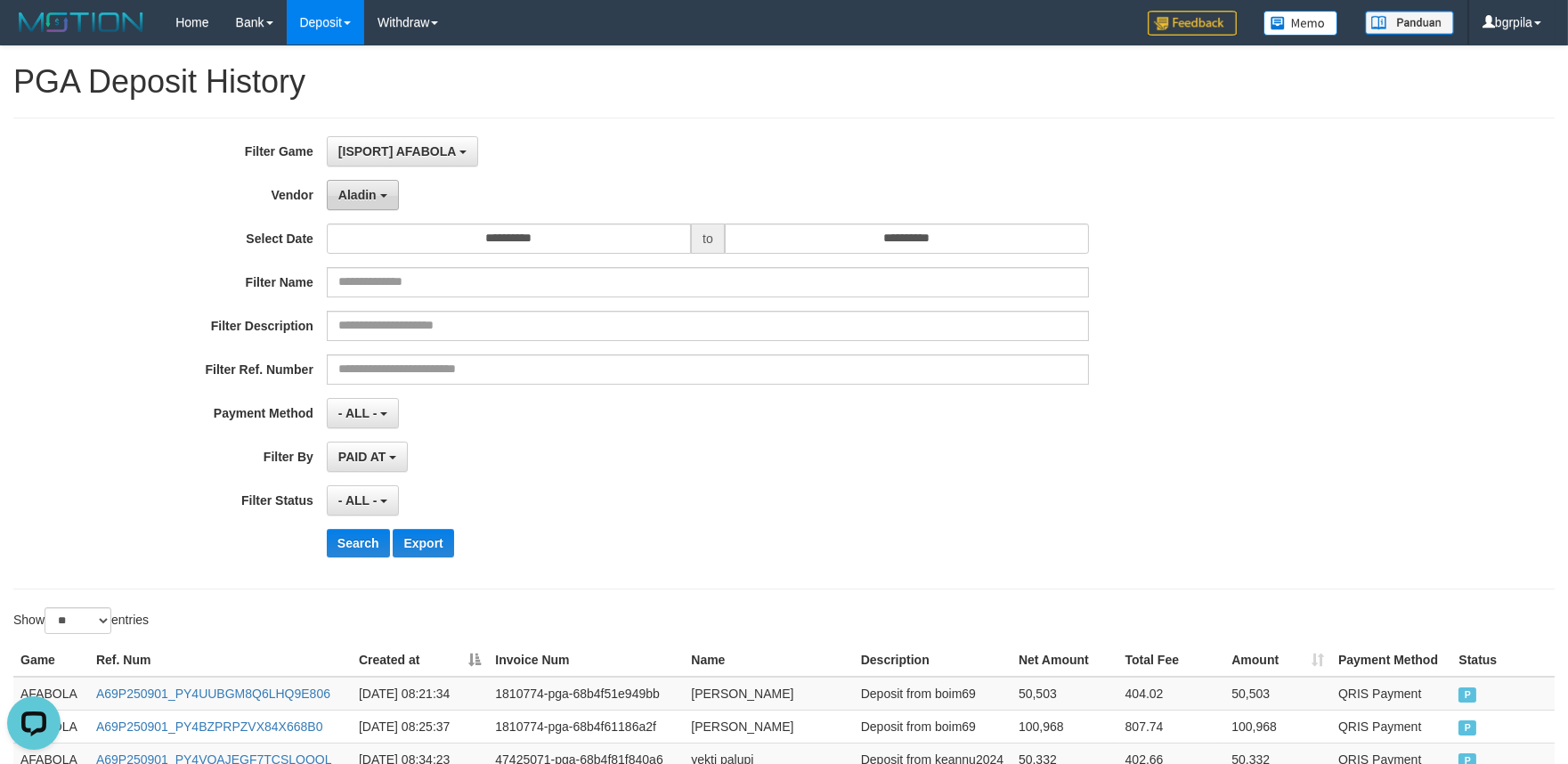
click at [361, 201] on button "Aladin" at bounding box center [363, 195] width 73 height 30
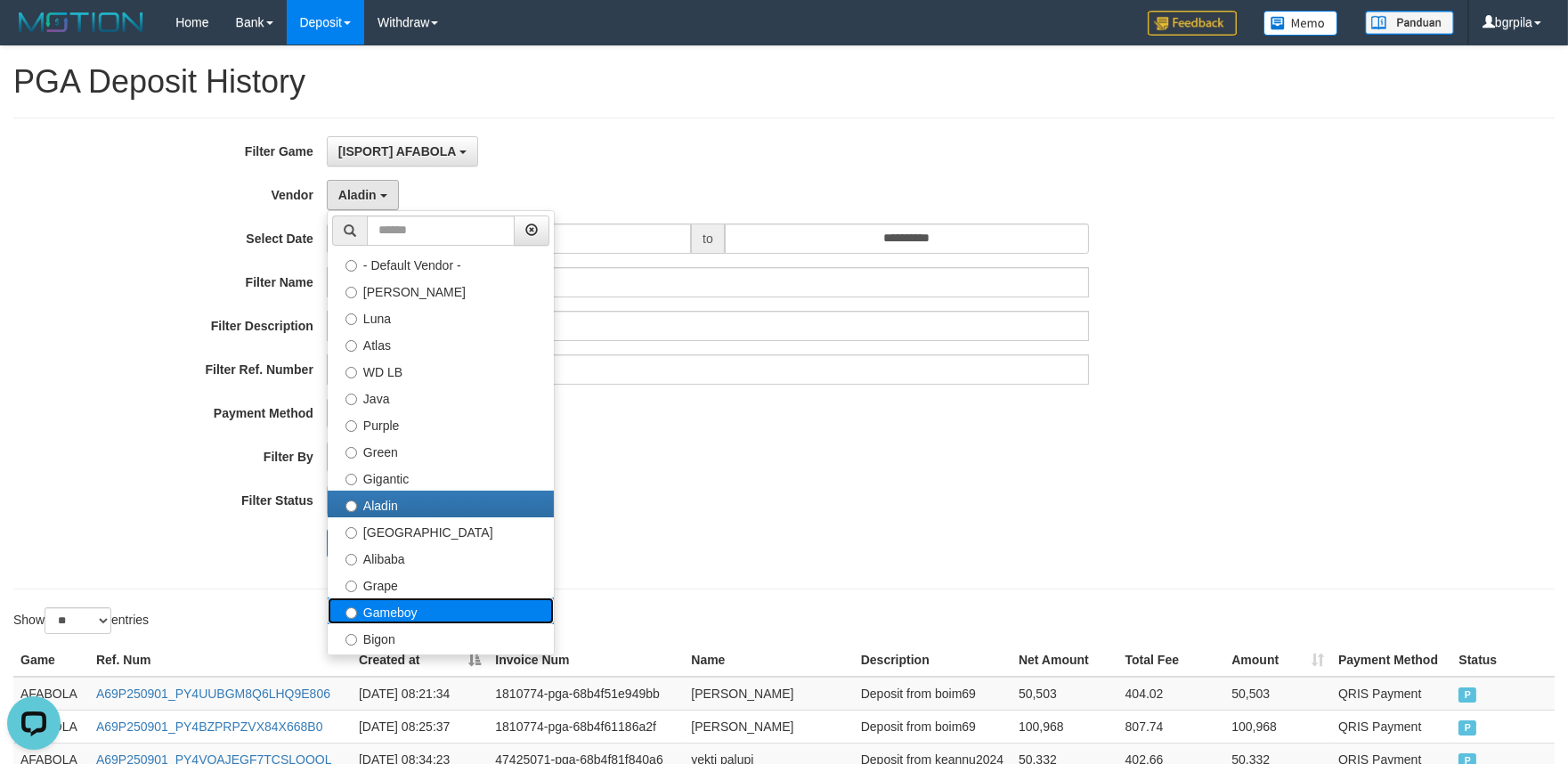
click at [392, 602] on label "Gameboy" at bounding box center [440, 611] width 226 height 27
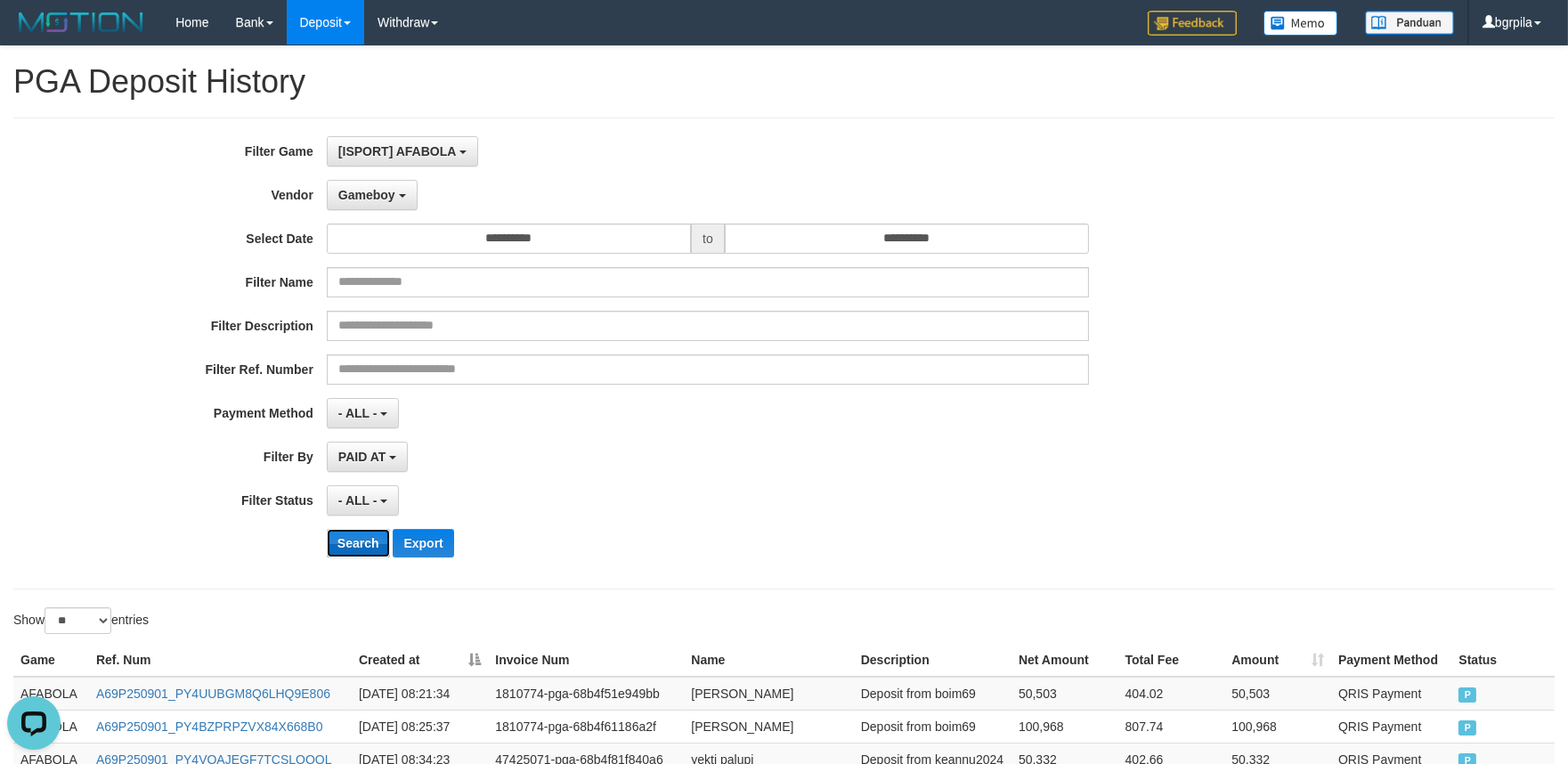
click at [371, 538] on button "Search" at bounding box center [359, 543] width 64 height 29
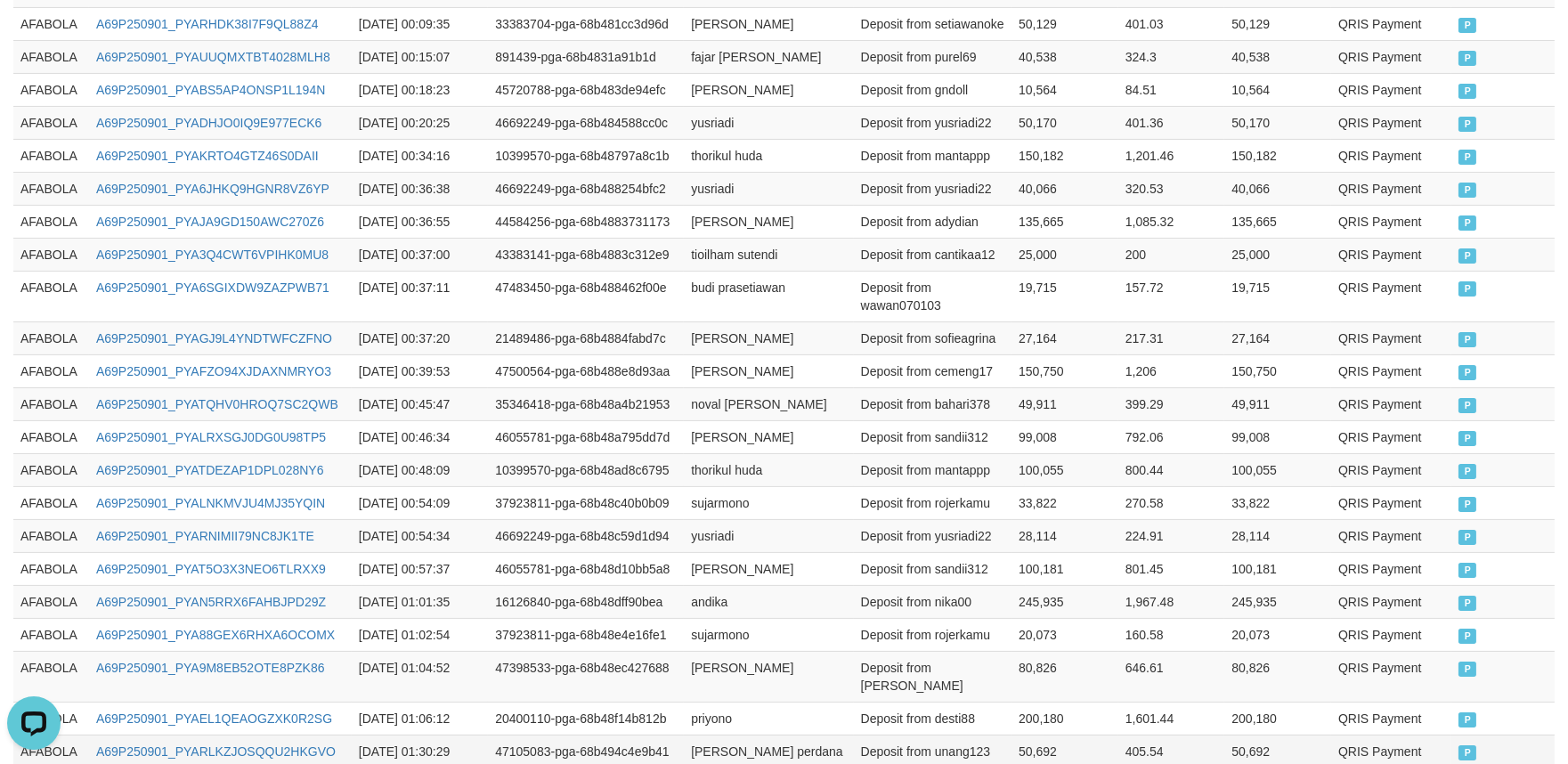
scroll to position [949, 0]
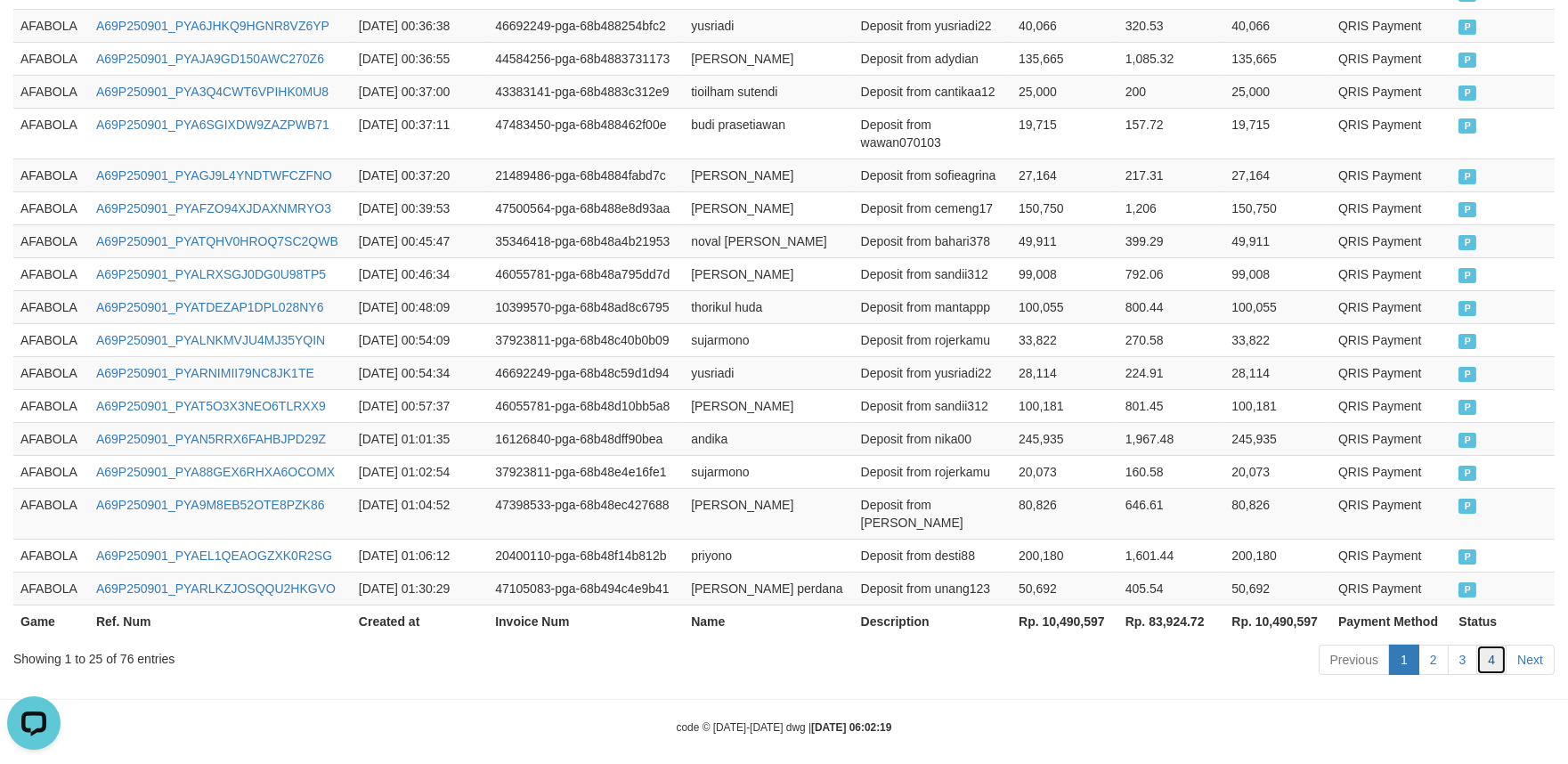
click at [1491, 646] on link "4" at bounding box center [1491, 660] width 30 height 30
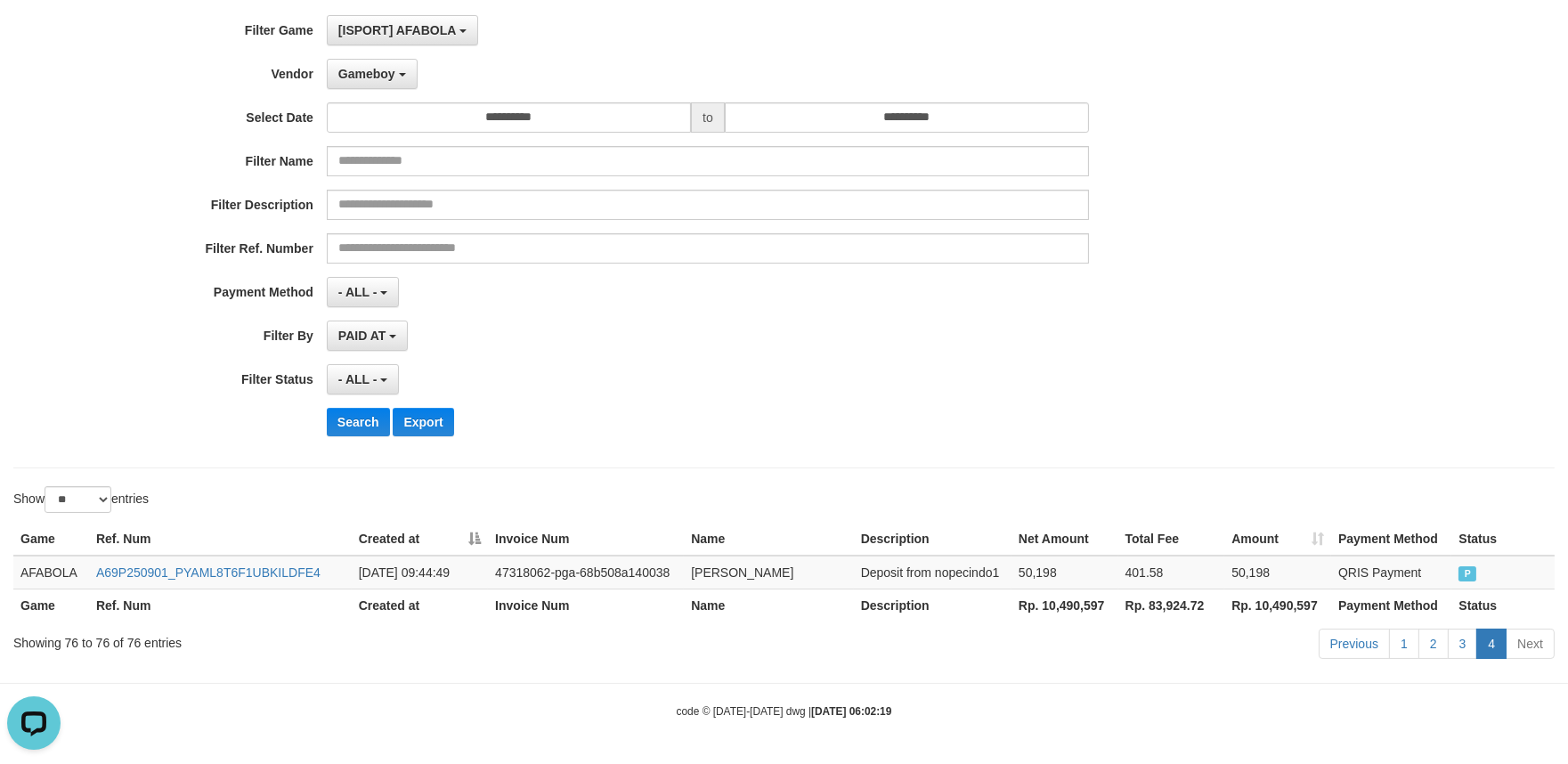
click at [880, 437] on div "**********" at bounding box center [784, 232] width 1542 height 472
click at [1464, 638] on link "3" at bounding box center [1464, 644] width 30 height 30
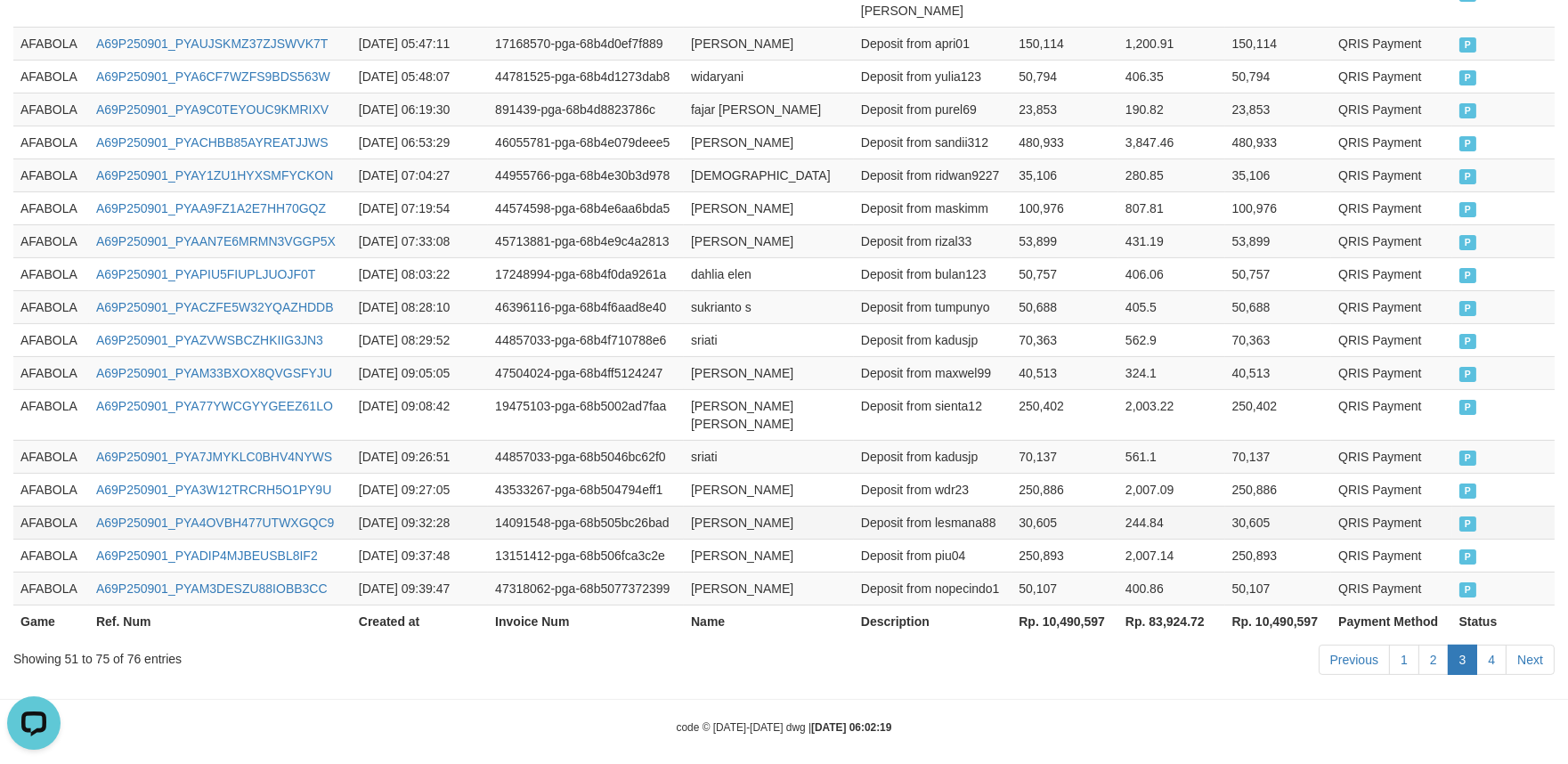
click at [1061, 505] on td "30,605" at bounding box center [1065, 521] width 106 height 33
click at [46, 357] on td "AFABOLA" at bounding box center [51, 372] width 76 height 33
drag, startPoint x: 46, startPoint y: 357, endPoint x: 1136, endPoint y: 470, distance: 1095.8
click at [49, 357] on td "AFABOLA" at bounding box center [51, 372] width 76 height 33
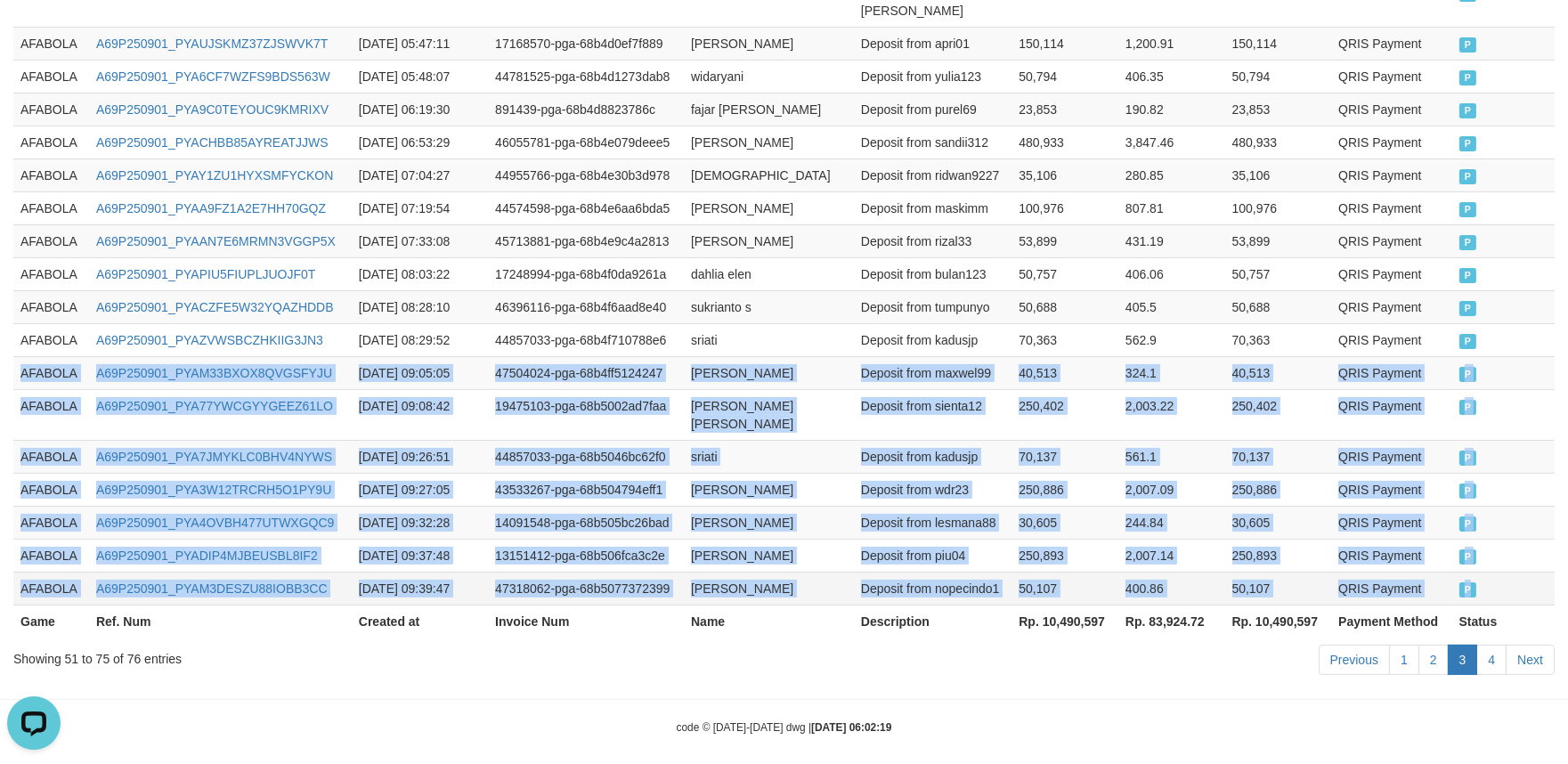
click at [1505, 572] on td "P" at bounding box center [1503, 588] width 102 height 33
copy tbody "AFABOLA A69P250901_PYAM33BXOX8QVGSFYJU [DATE] 09:05:05 47504024-pga-68b4ff51242…"
click at [1496, 645] on link "4" at bounding box center [1491, 660] width 30 height 30
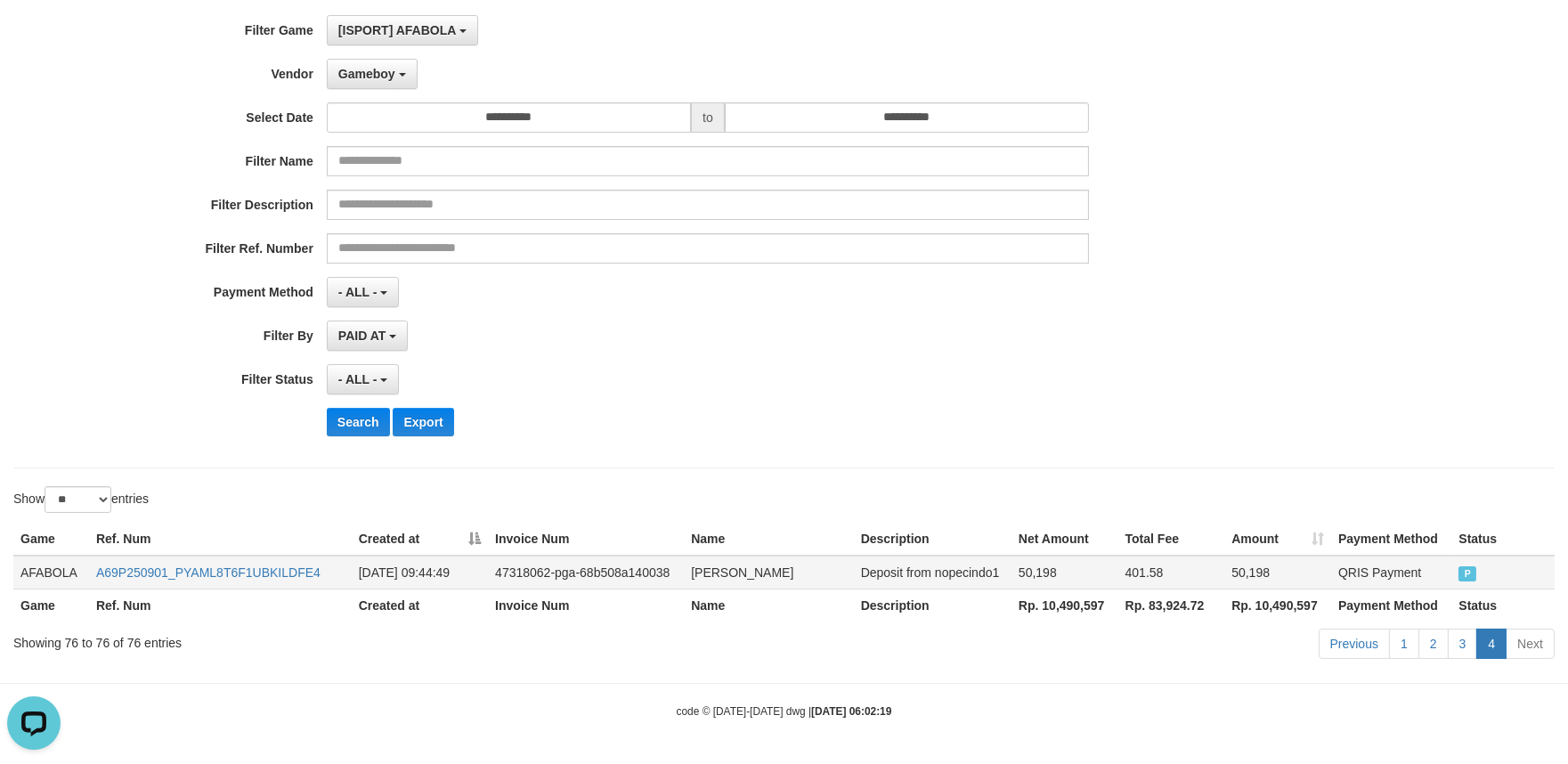
click at [29, 556] on td "AFABOLA" at bounding box center [51, 573] width 76 height 34
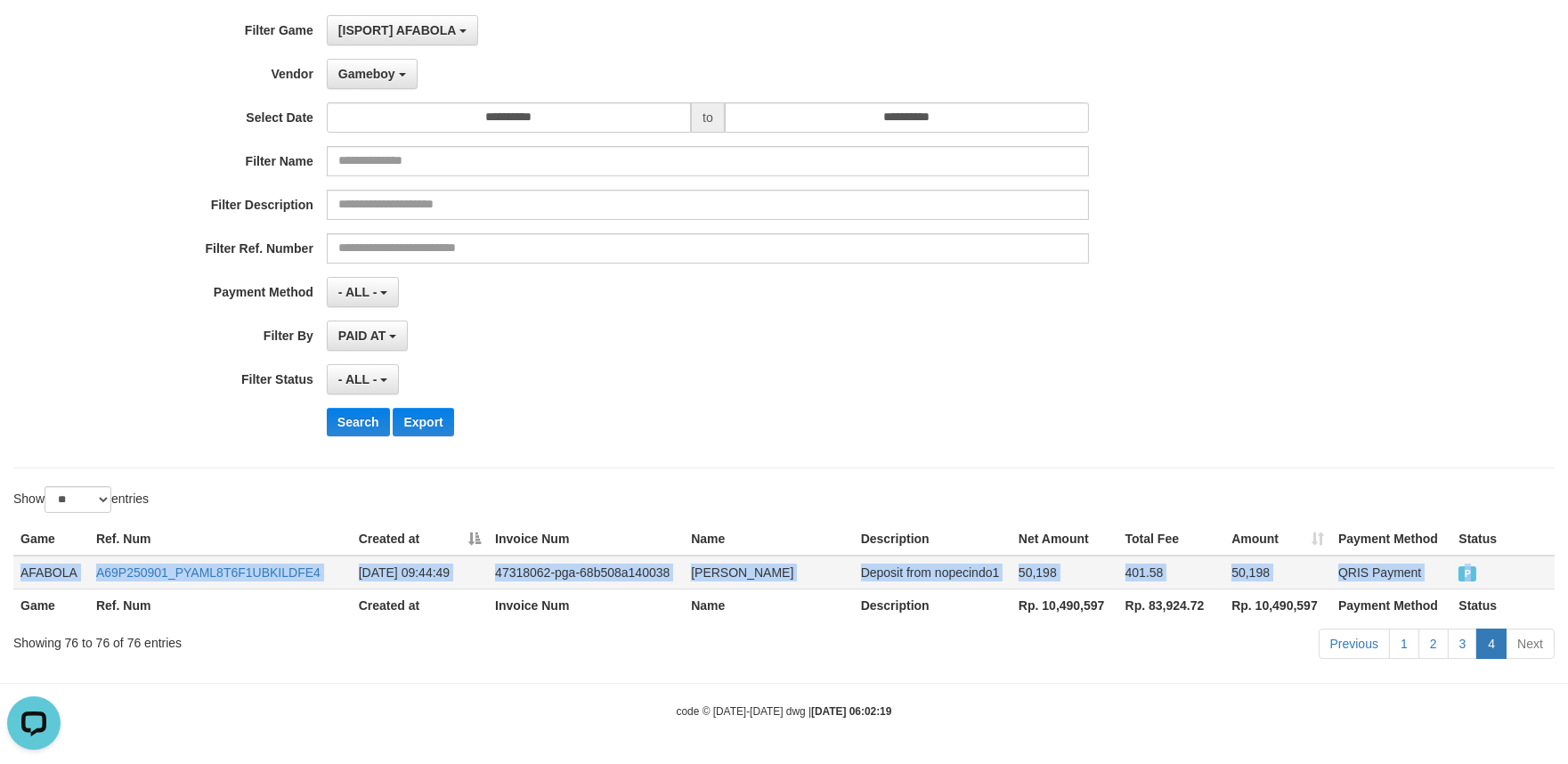
click at [1500, 556] on td "P" at bounding box center [1503, 573] width 103 height 34
copy tr "AFABOLA A69P250901_PYAML8T6F1UBKILDFE4 [DATE] 09:44:49 47318062-pga-68b508a1400…"
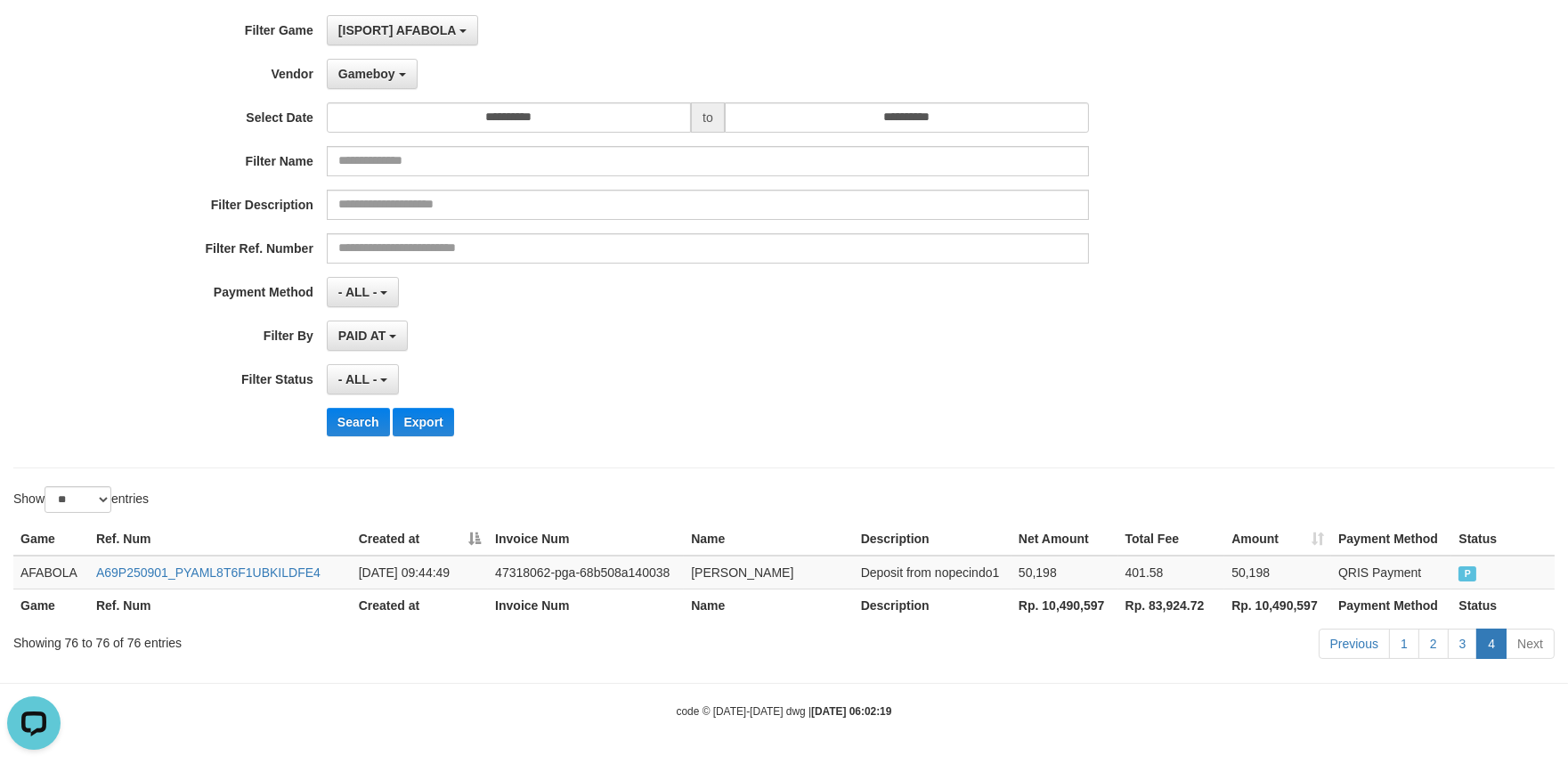
drag, startPoint x: 1401, startPoint y: 339, endPoint x: 1347, endPoint y: 344, distance: 54.2
click at [1399, 339] on div "**********" at bounding box center [784, 232] width 1568 height 435
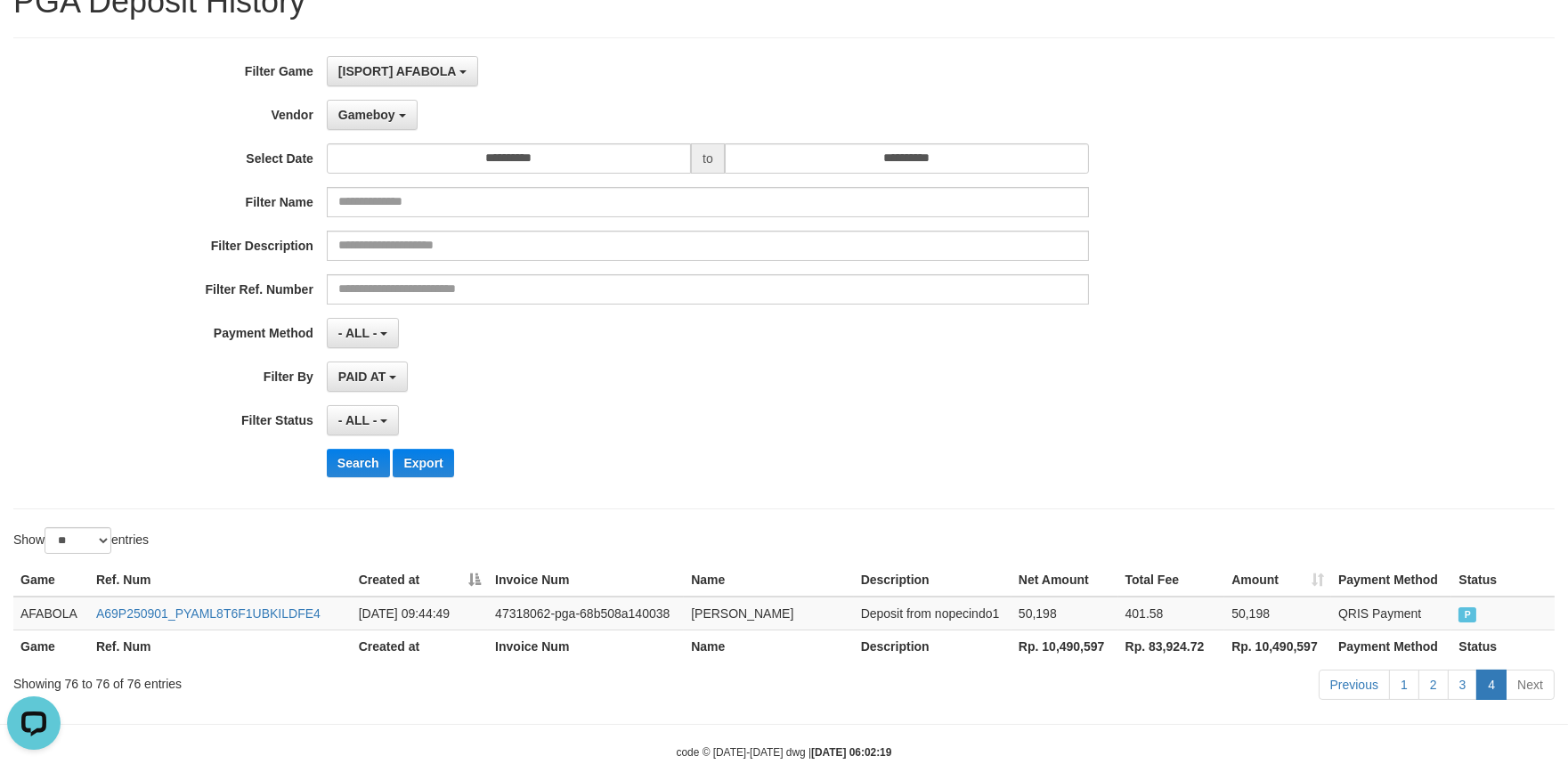
scroll to position [0, 0]
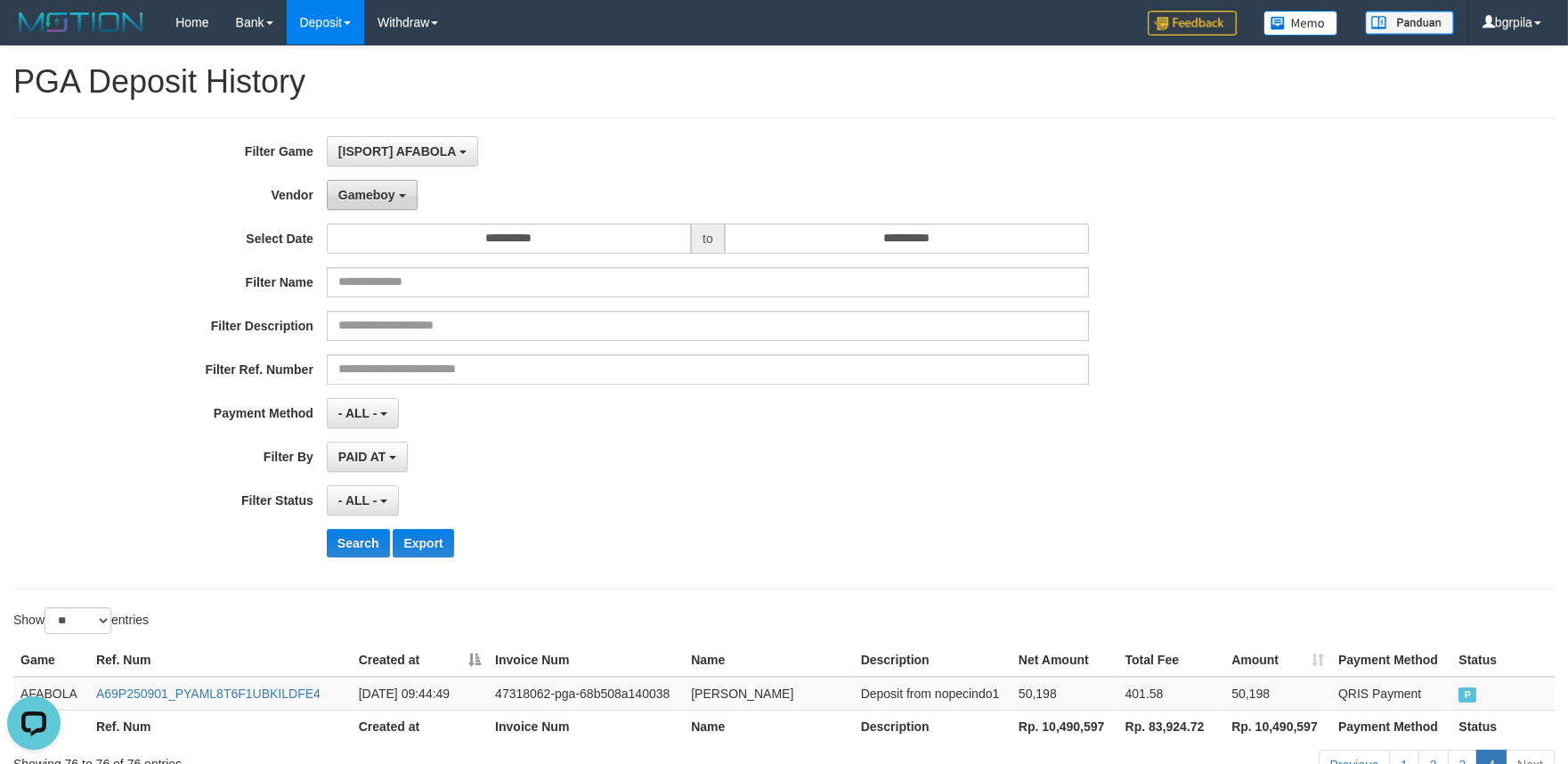
click at [356, 198] on span "Gameboy" at bounding box center [366, 195] width 57 height 14
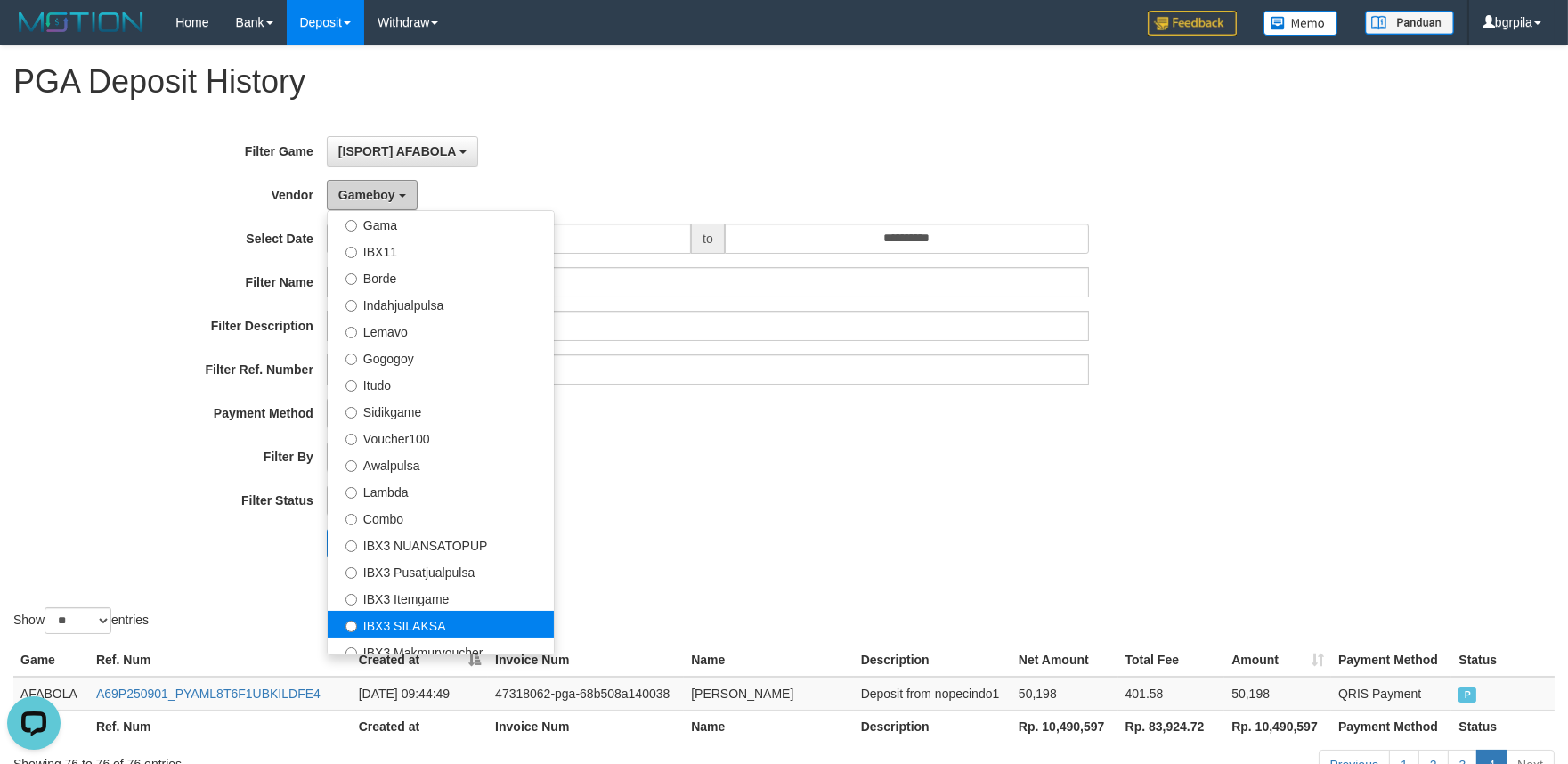
scroll to position [582, 0]
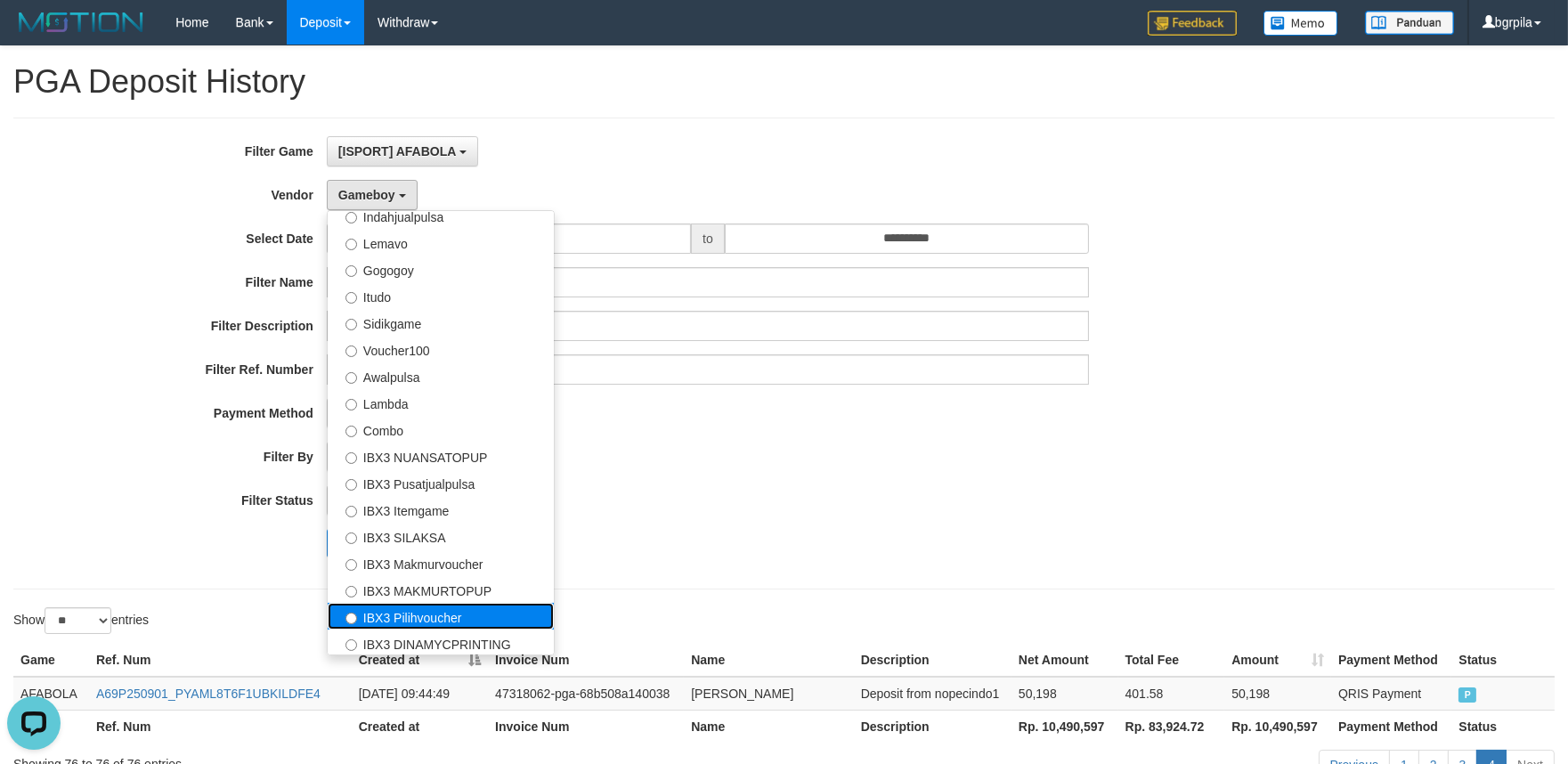
click at [404, 608] on label "IBX3 Pilihvoucher" at bounding box center [440, 616] width 226 height 27
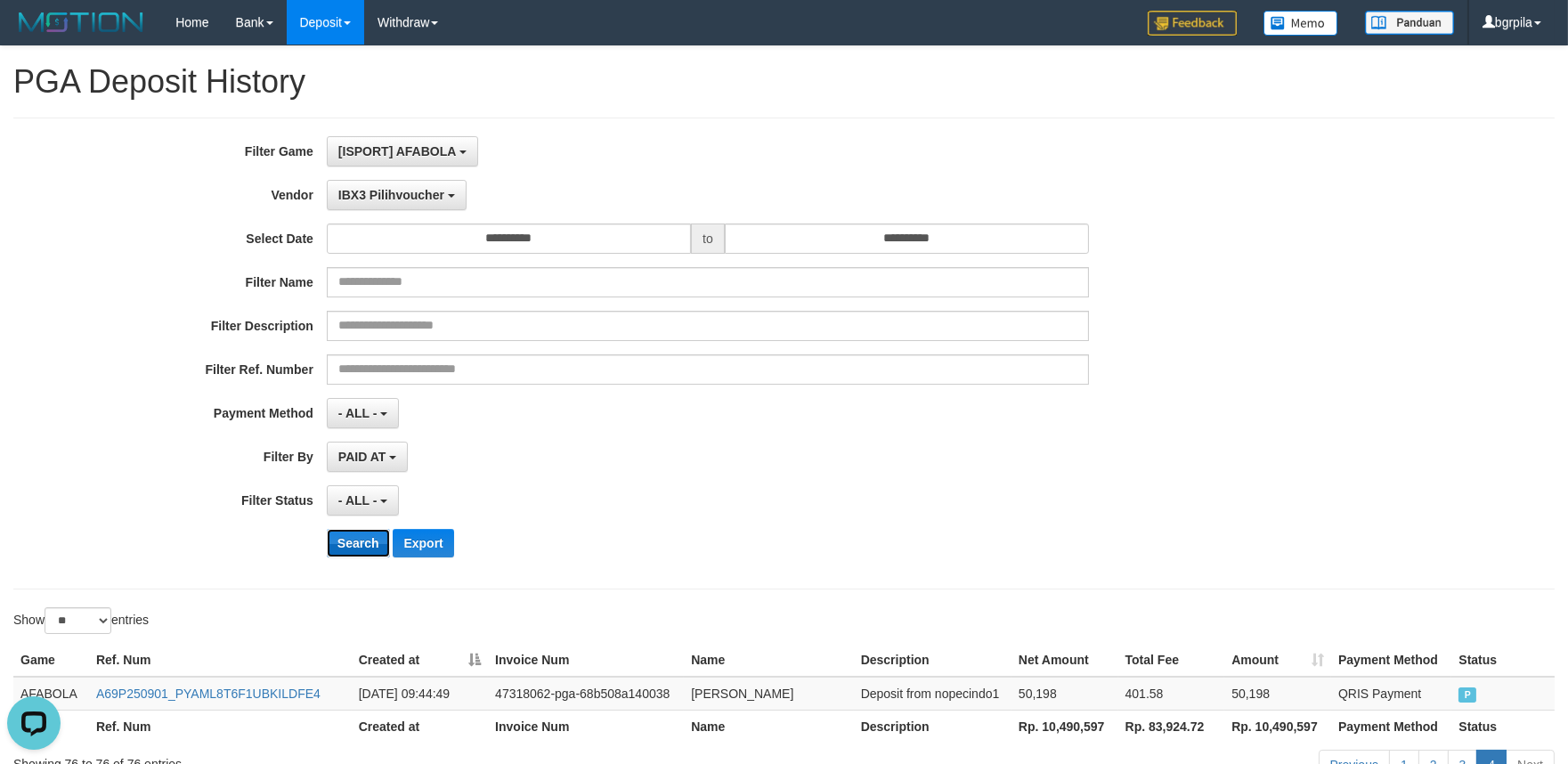
click at [360, 539] on button "Search" at bounding box center [359, 543] width 64 height 29
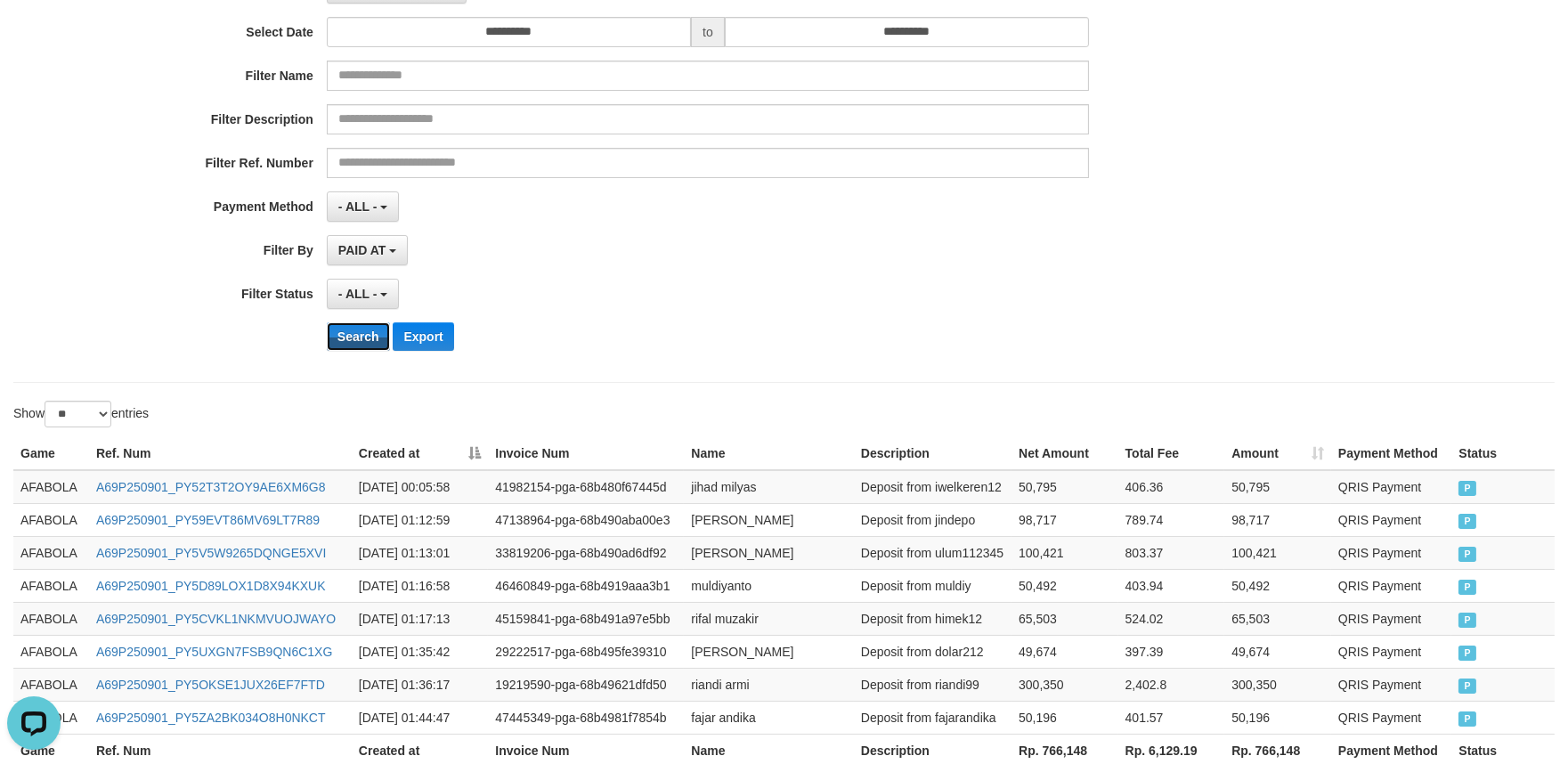
scroll to position [0, 0]
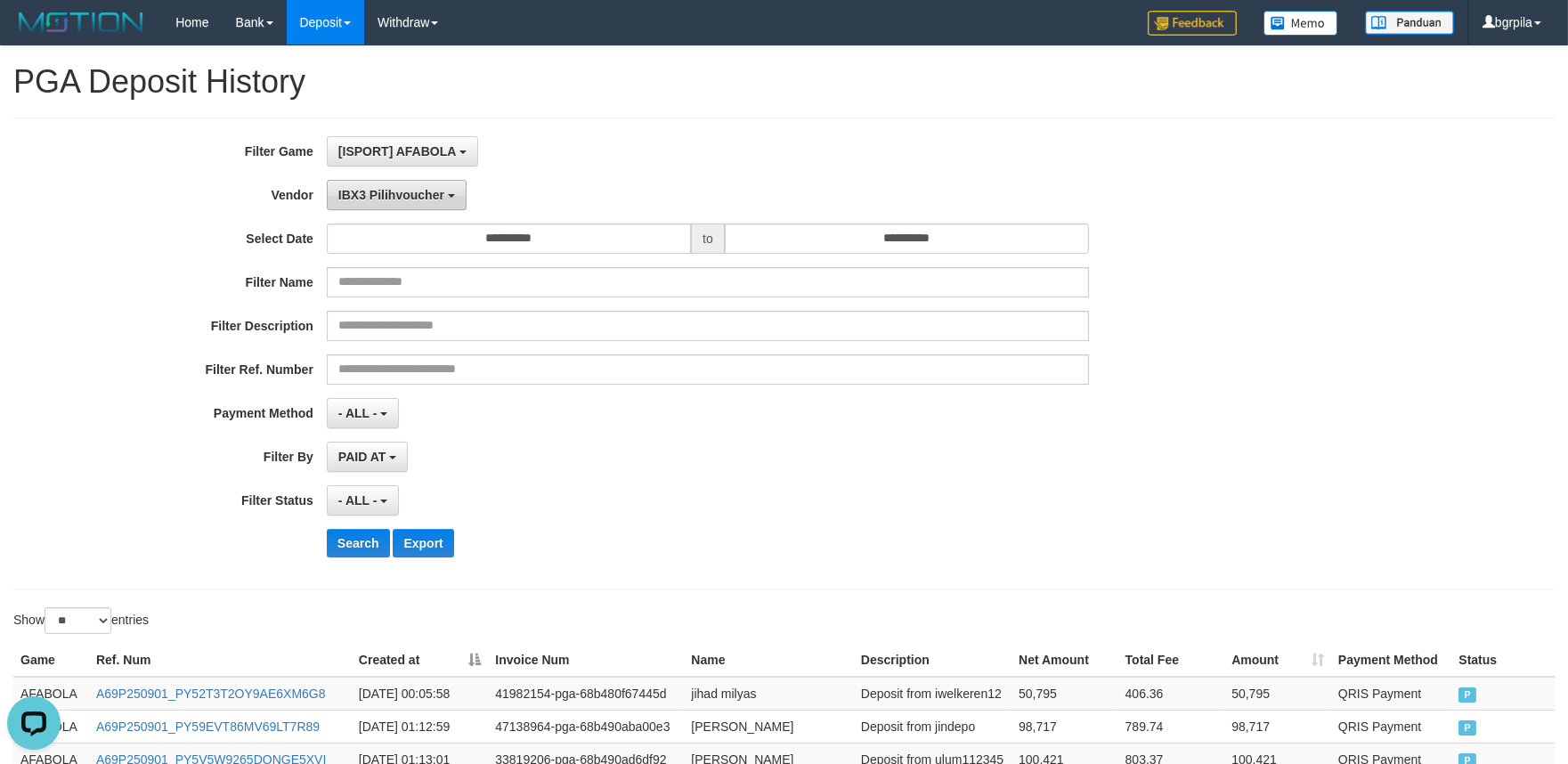
click at [420, 198] on span "IBX3 Pilihvoucher" at bounding box center [391, 195] width 106 height 14
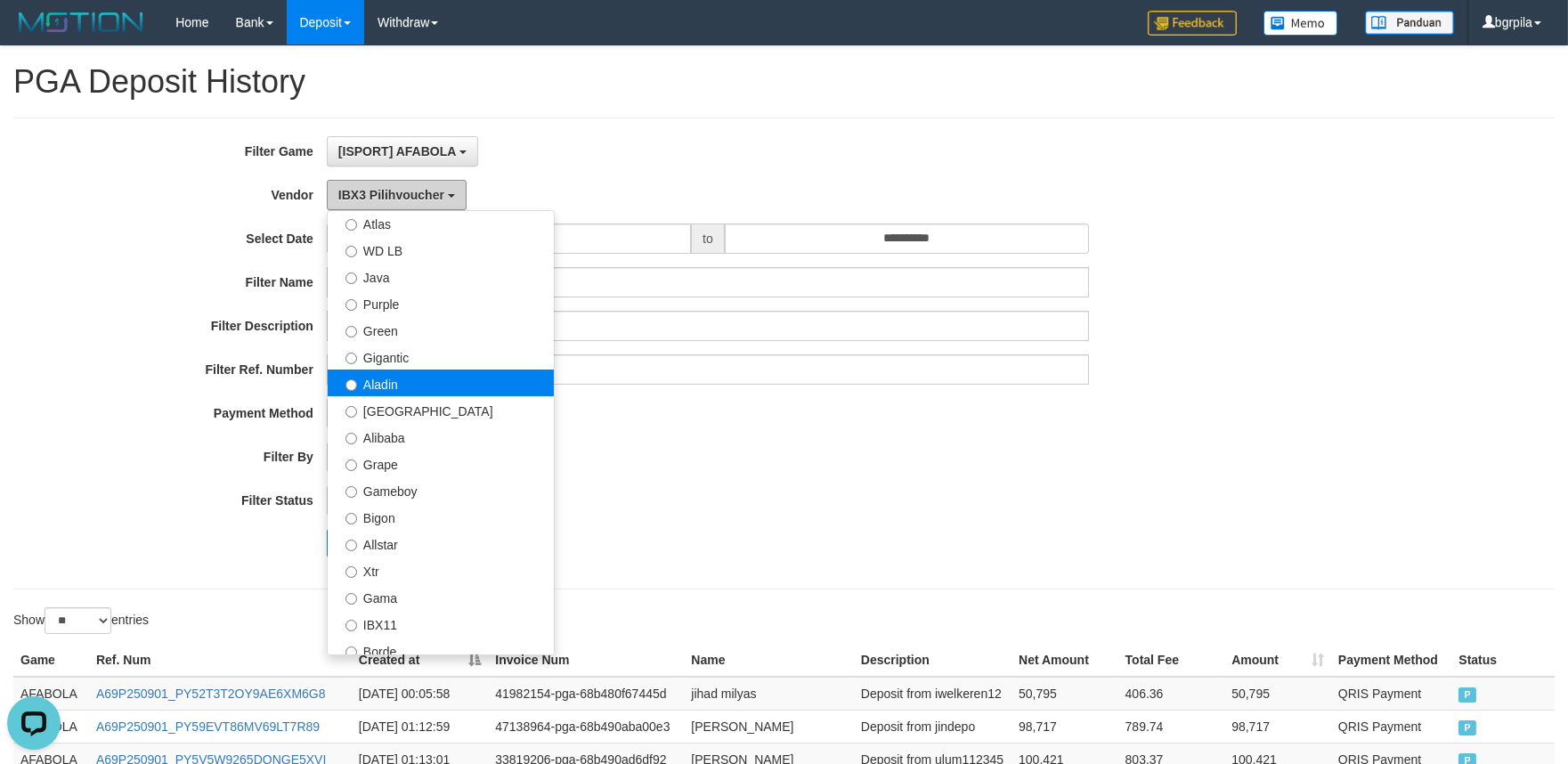
scroll to position [88, 0]
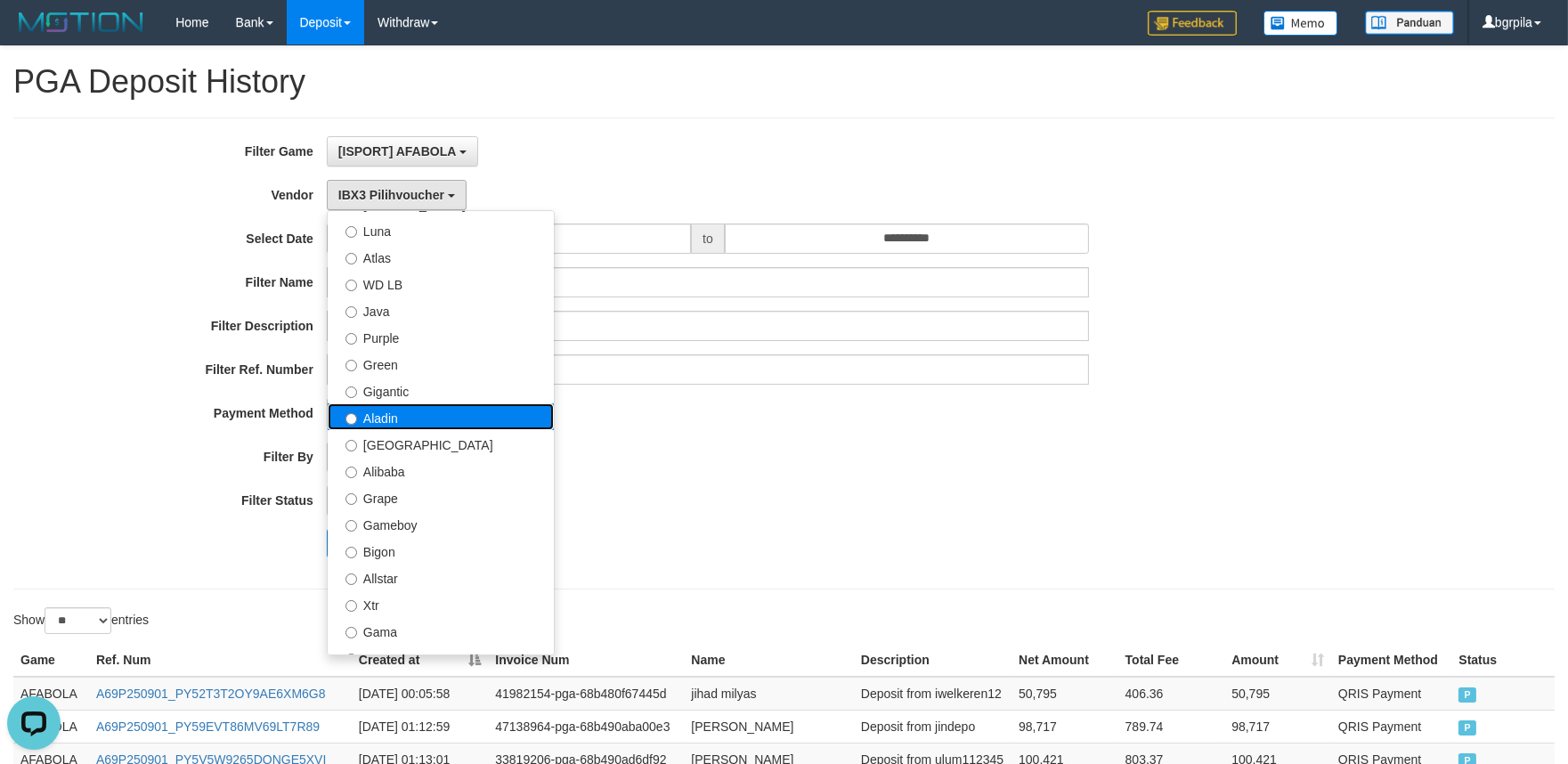
click at [446, 420] on label "Aladin" at bounding box center [440, 417] width 226 height 27
select select "**********"
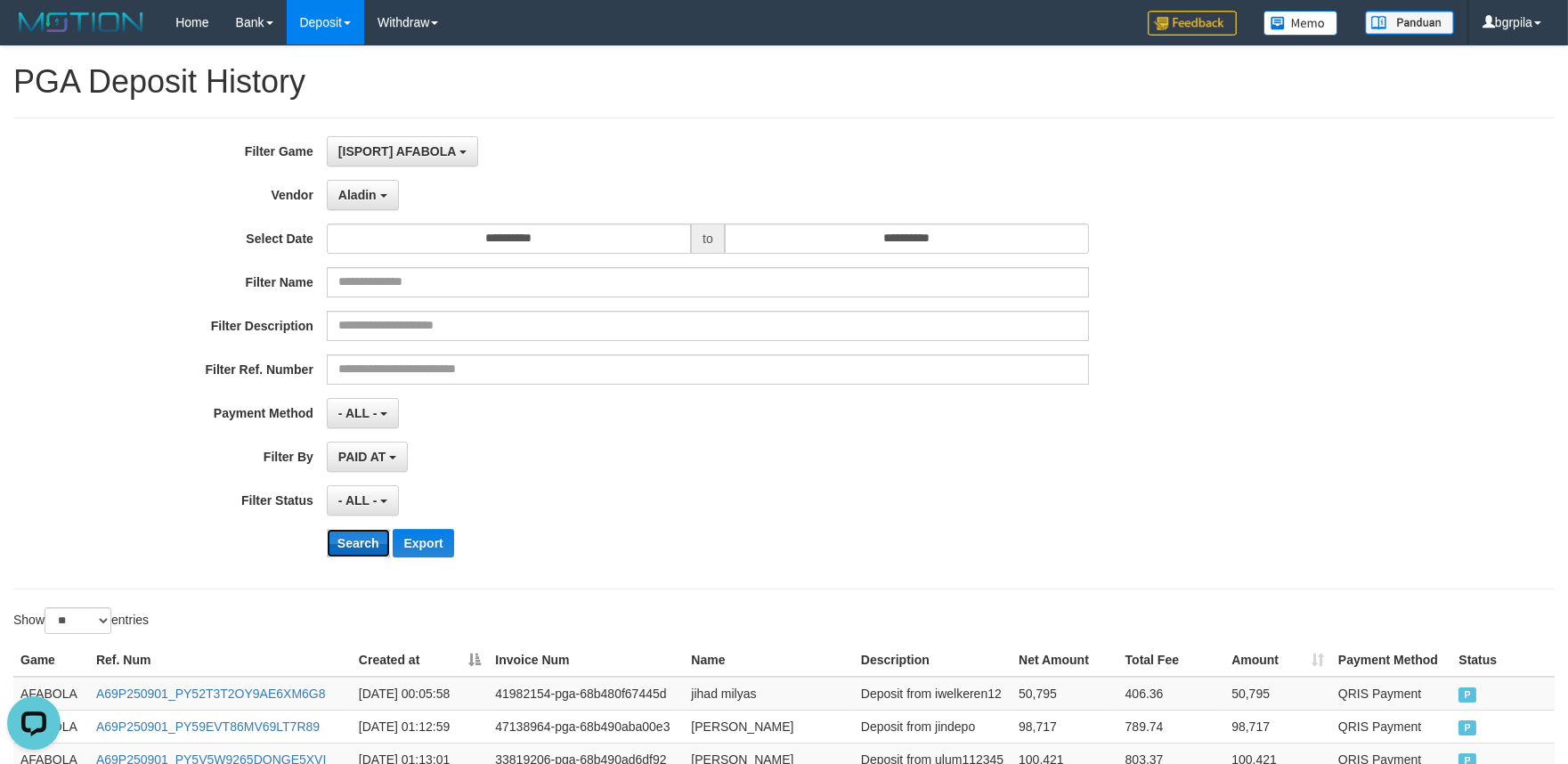
click at [354, 539] on button "Search" at bounding box center [359, 543] width 64 height 29
